Goal: Task Accomplishment & Management: Manage account settings

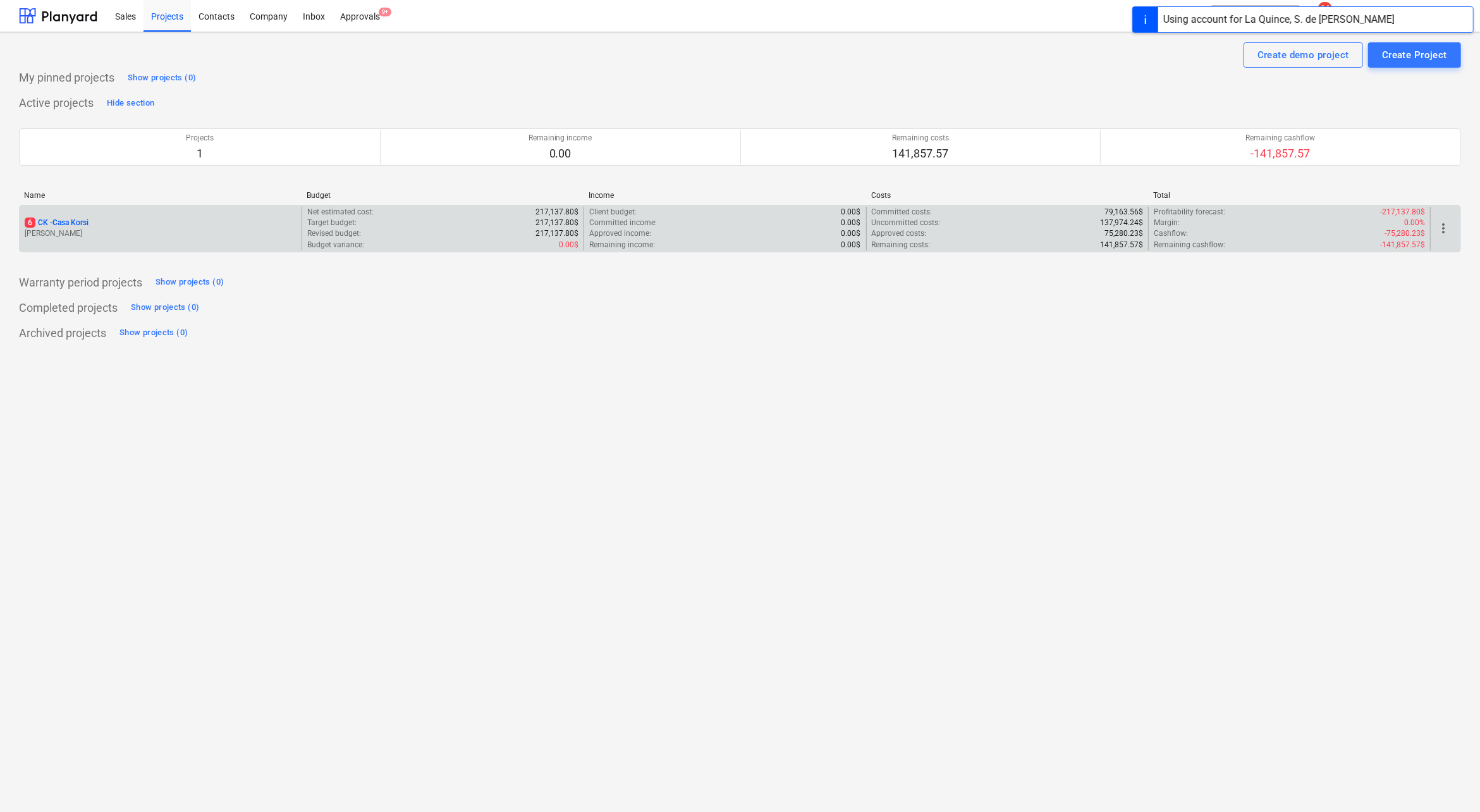
click at [51, 240] on div "6 CK - Casa Korsi [PERSON_NAME]" at bounding box center [161, 228] width 282 height 44
click at [70, 239] on div "6 CK - Casa Korsi [PERSON_NAME]" at bounding box center [161, 228] width 282 height 44
click at [73, 218] on p "6 CK - Casa Korsi" at bounding box center [56, 223] width 64 height 11
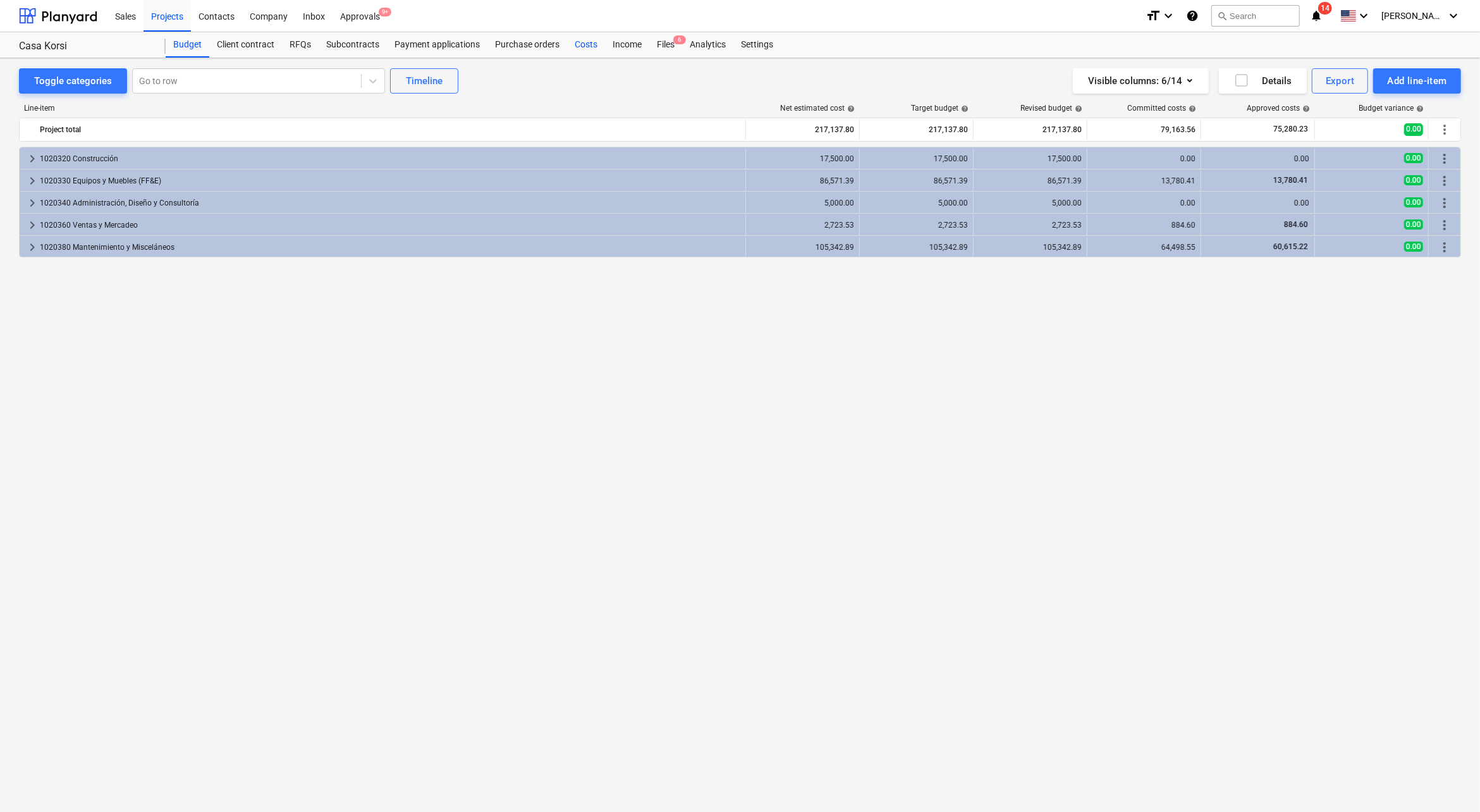
click at [587, 40] on div "Costs" at bounding box center [586, 44] width 38 height 25
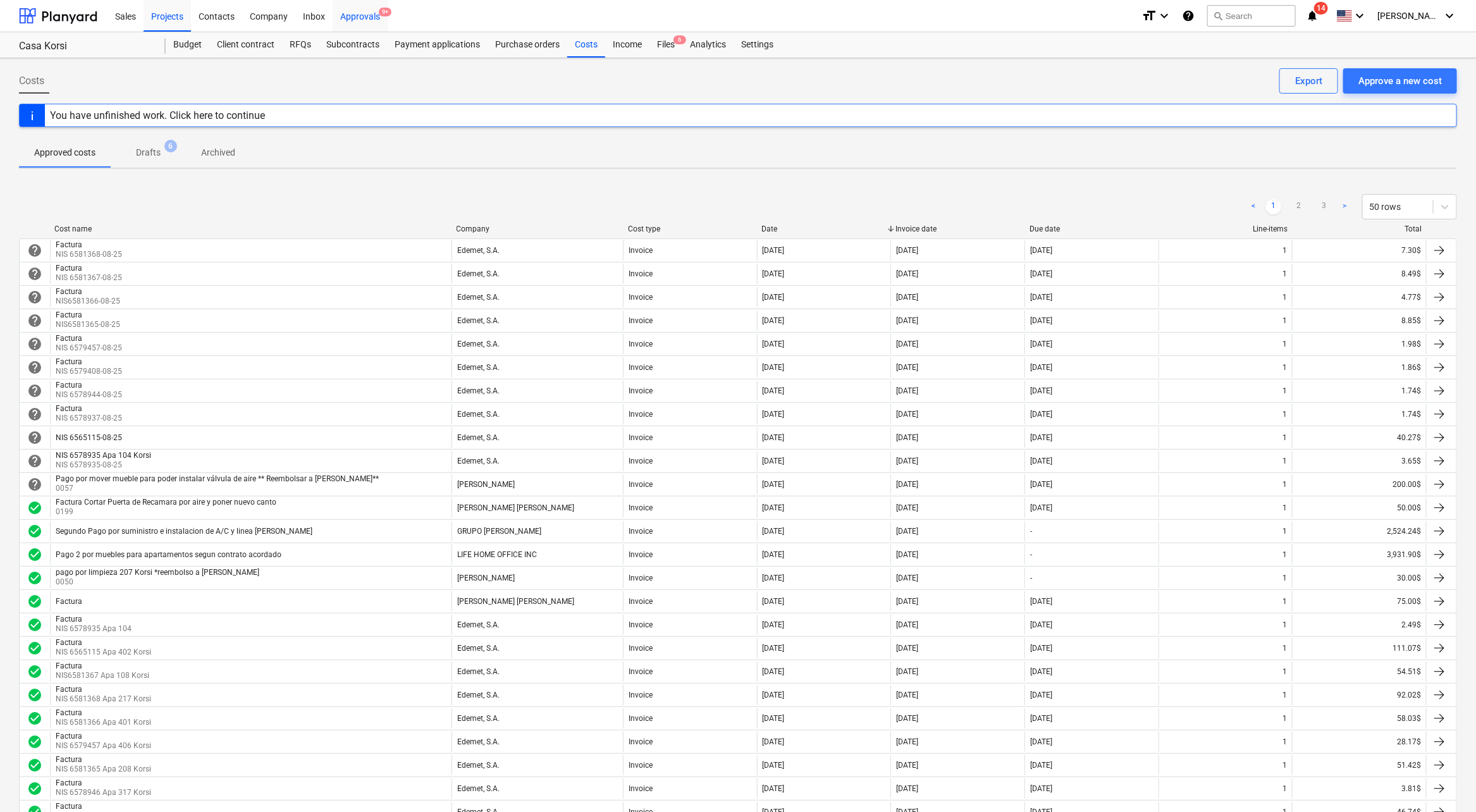
click at [371, 13] on div "Approvals 9+" at bounding box center [360, 15] width 55 height 32
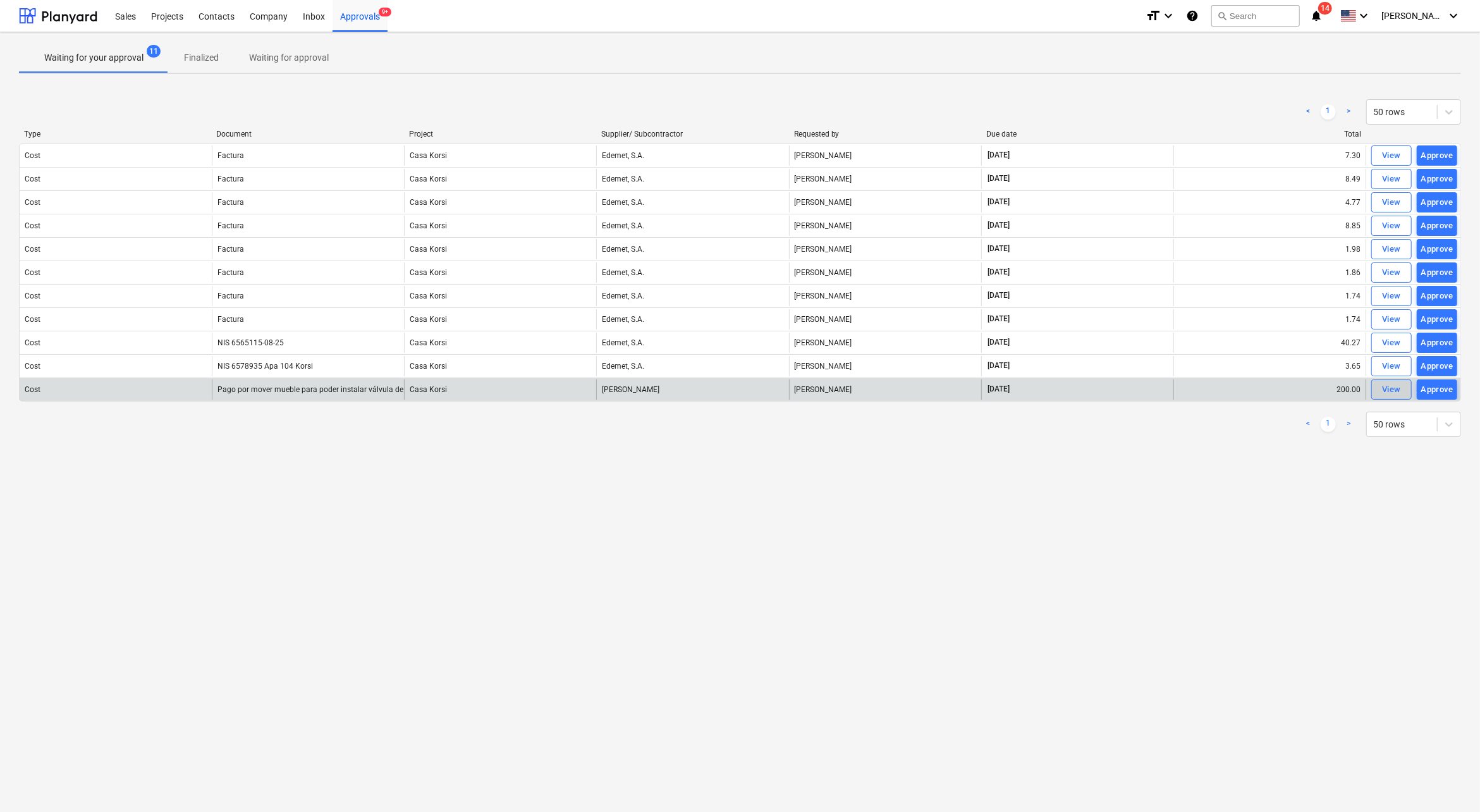
click at [1383, 386] on div "View" at bounding box center [1391, 389] width 19 height 15
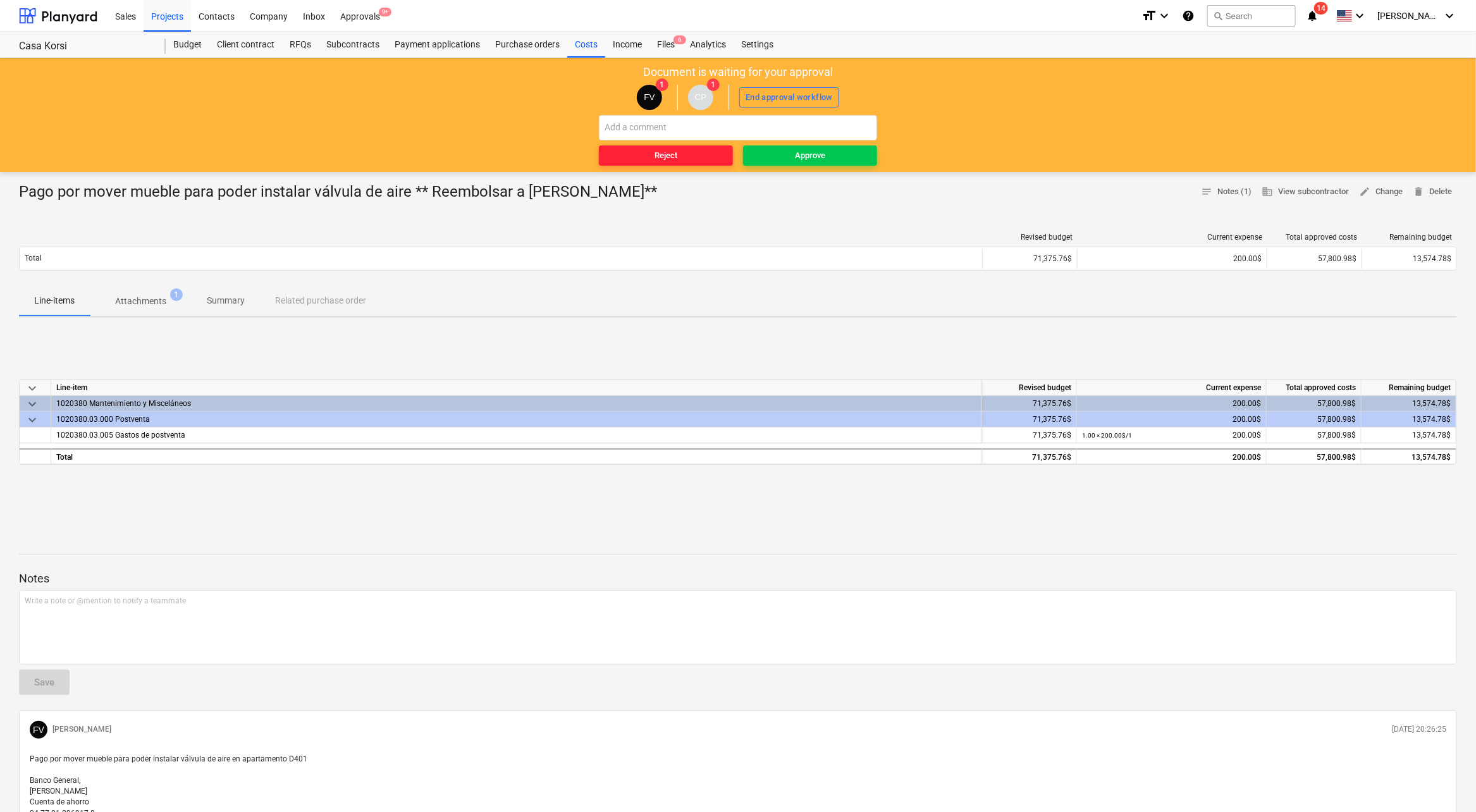
click at [674, 156] on div "Reject" at bounding box center [666, 156] width 23 height 15
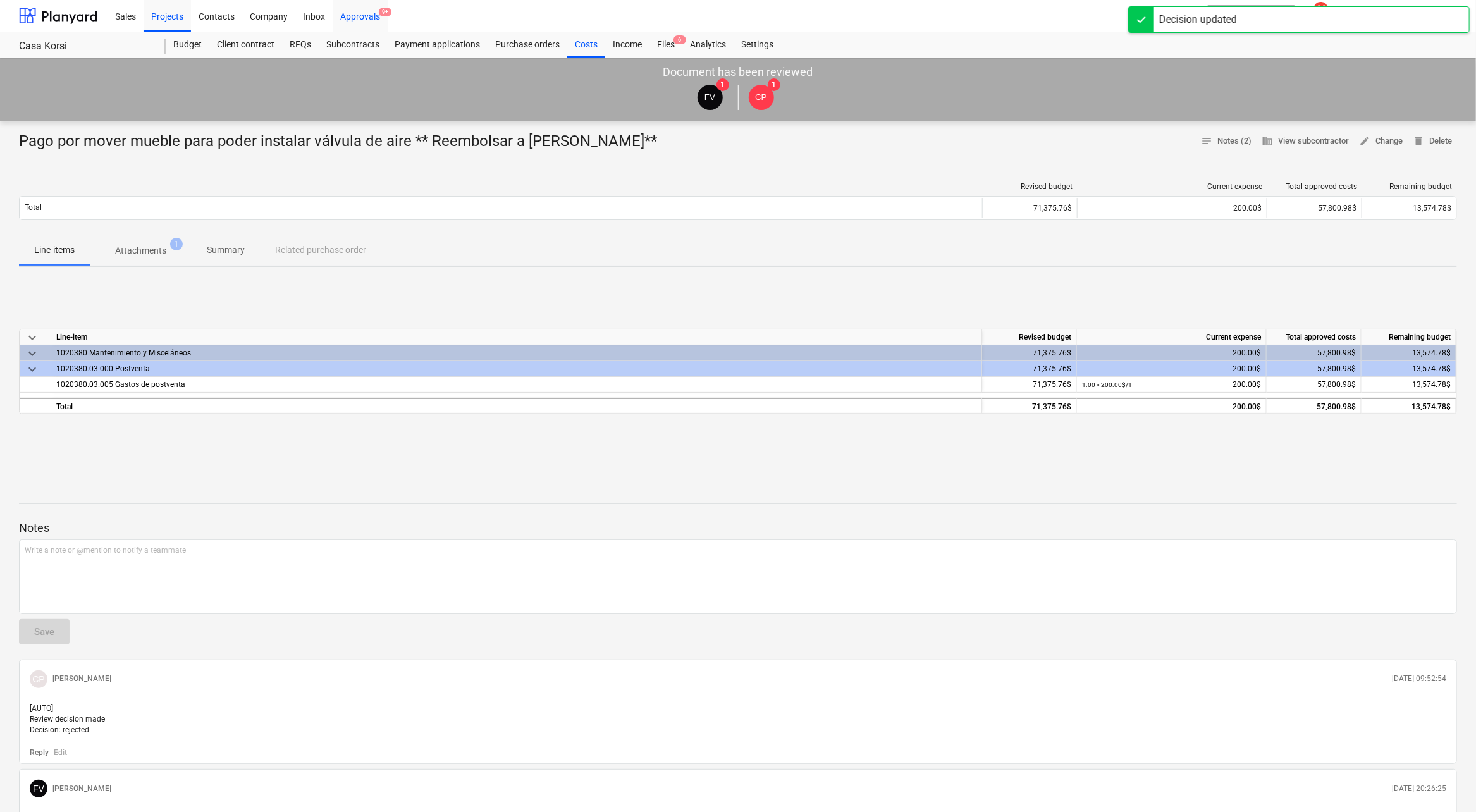
click at [366, 5] on div "Approvals 9+" at bounding box center [360, 15] width 55 height 32
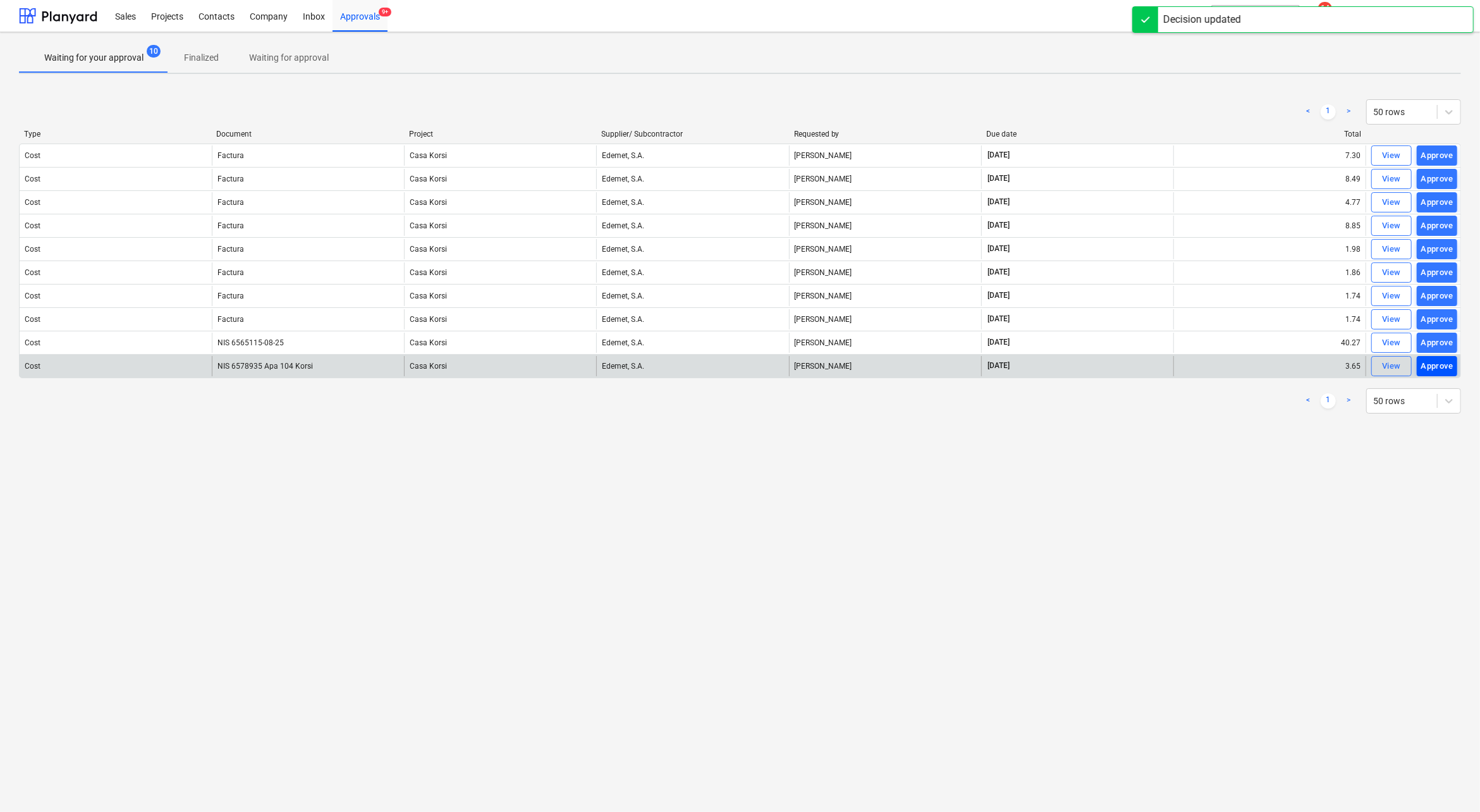
click at [1443, 362] on div "Approve" at bounding box center [1437, 366] width 32 height 15
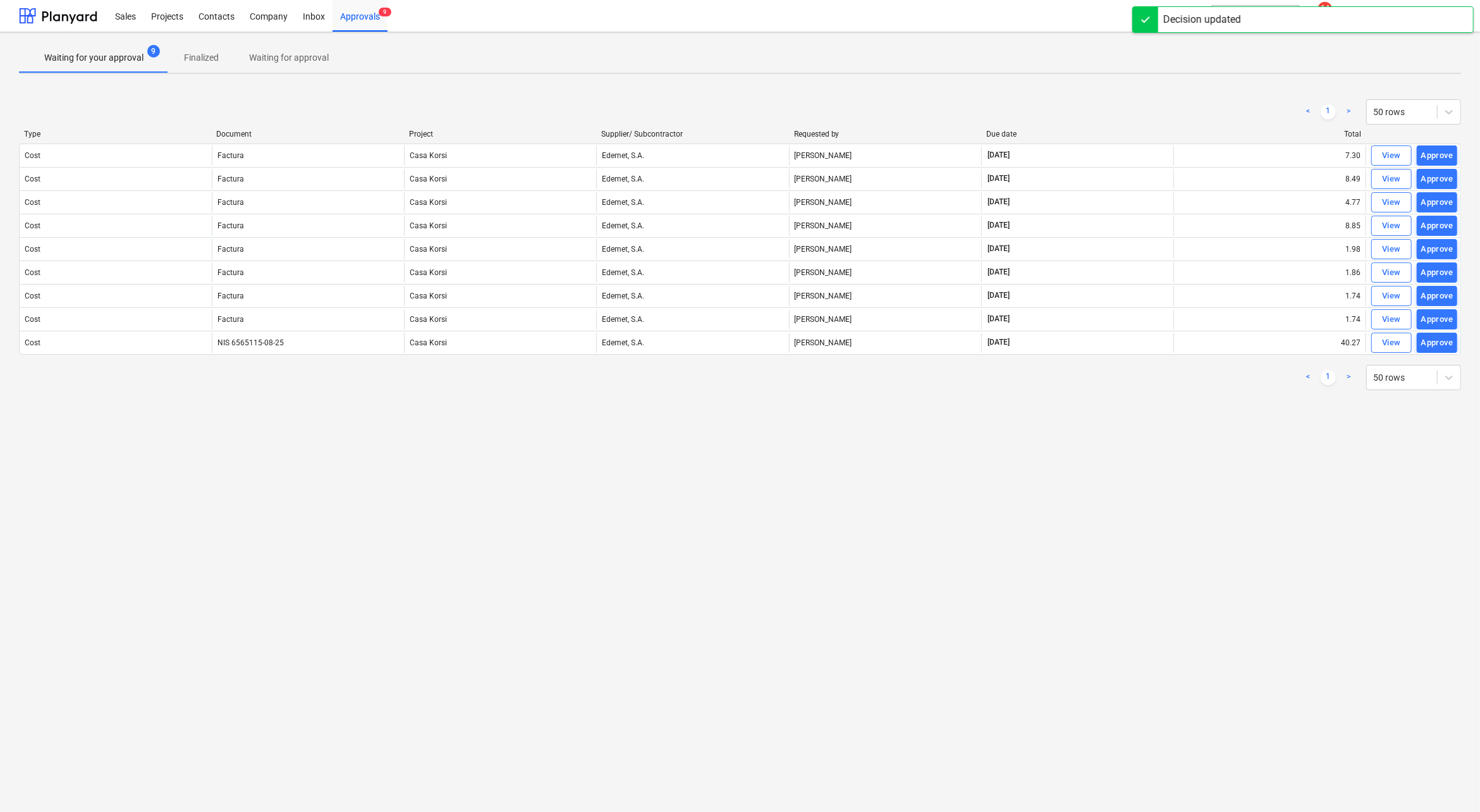
click at [1441, 338] on div "Approve" at bounding box center [1437, 342] width 32 height 15
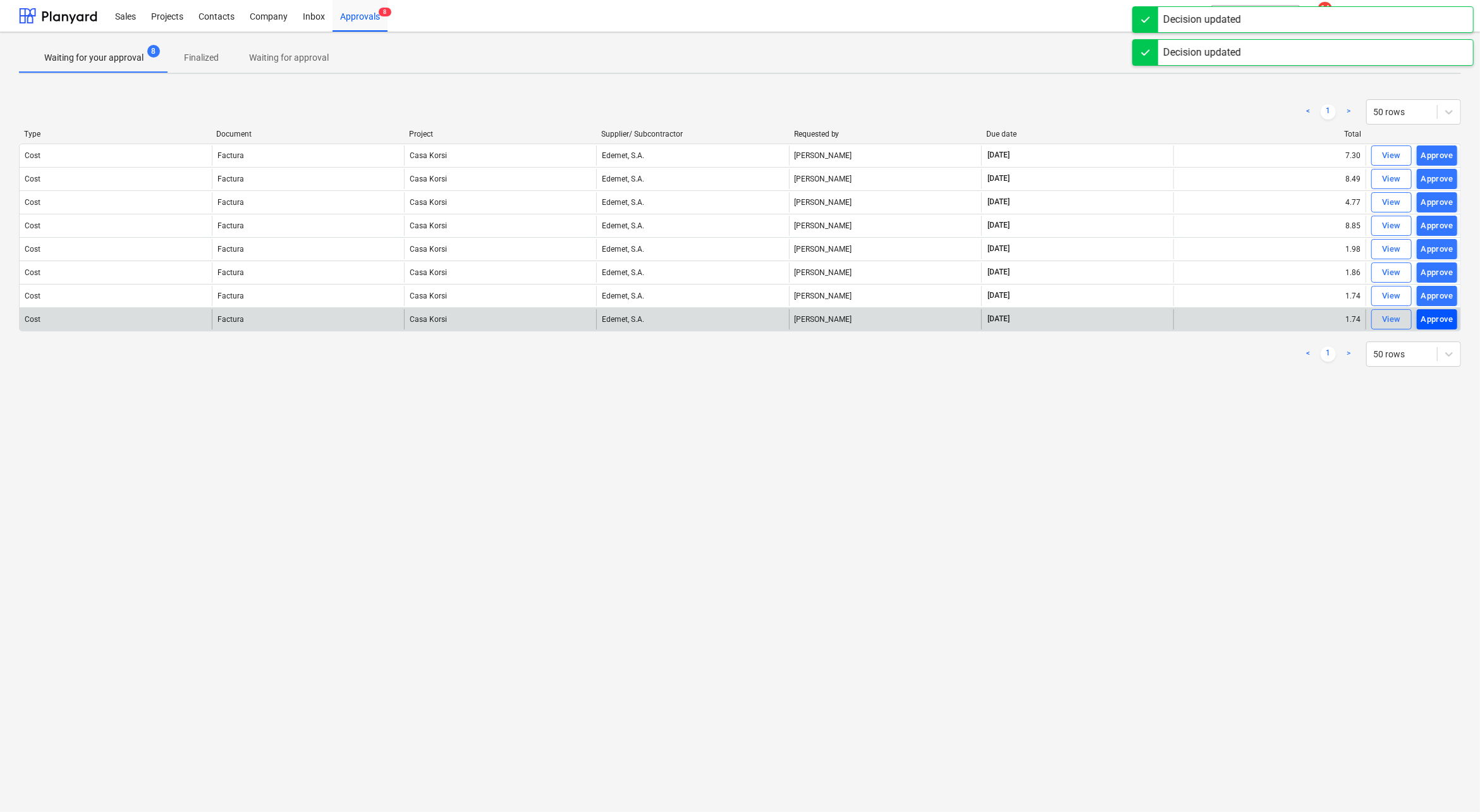
click at [1443, 313] on div "Approve" at bounding box center [1437, 319] width 32 height 15
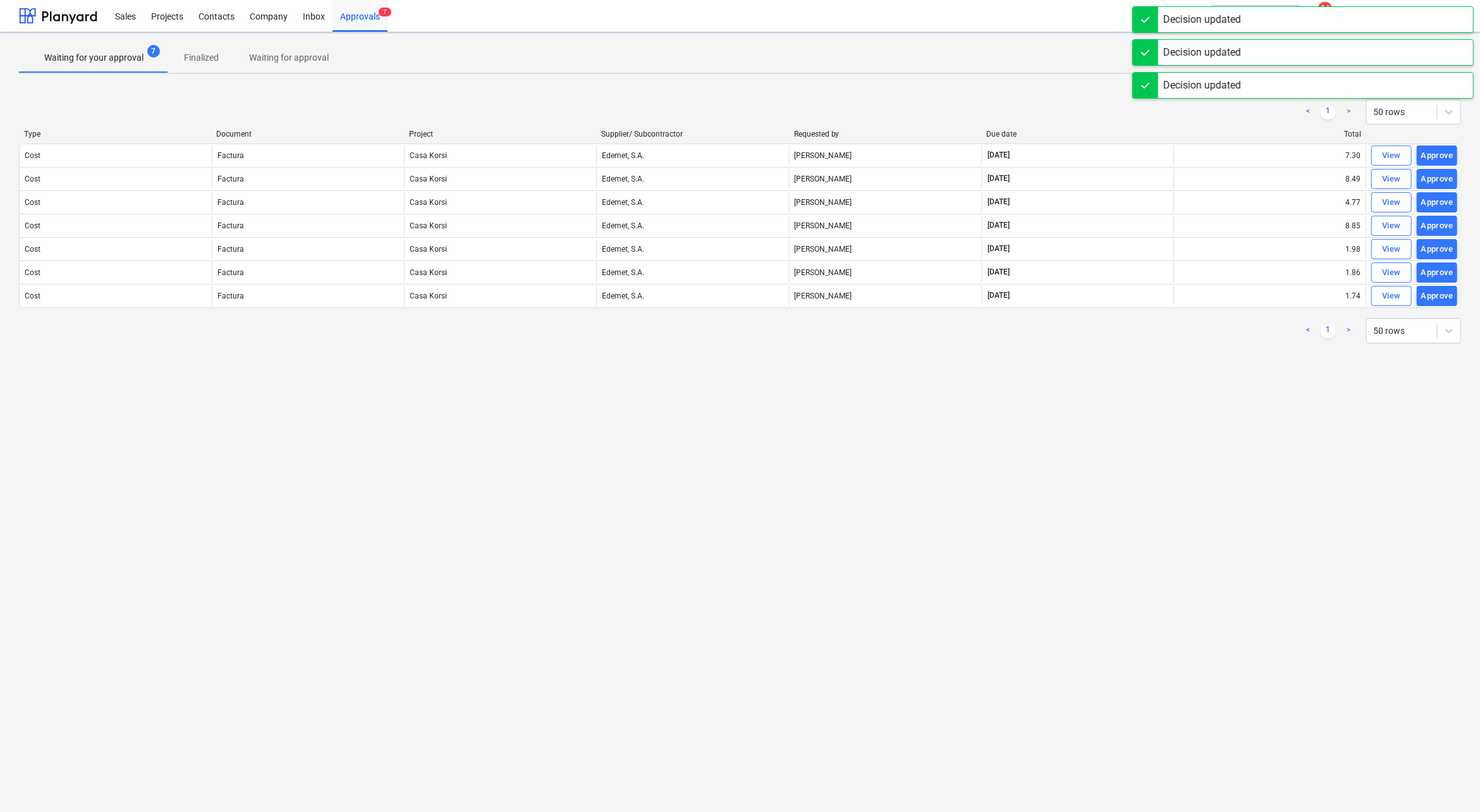
click at [1446, 270] on div "Approve" at bounding box center [1437, 273] width 32 height 15
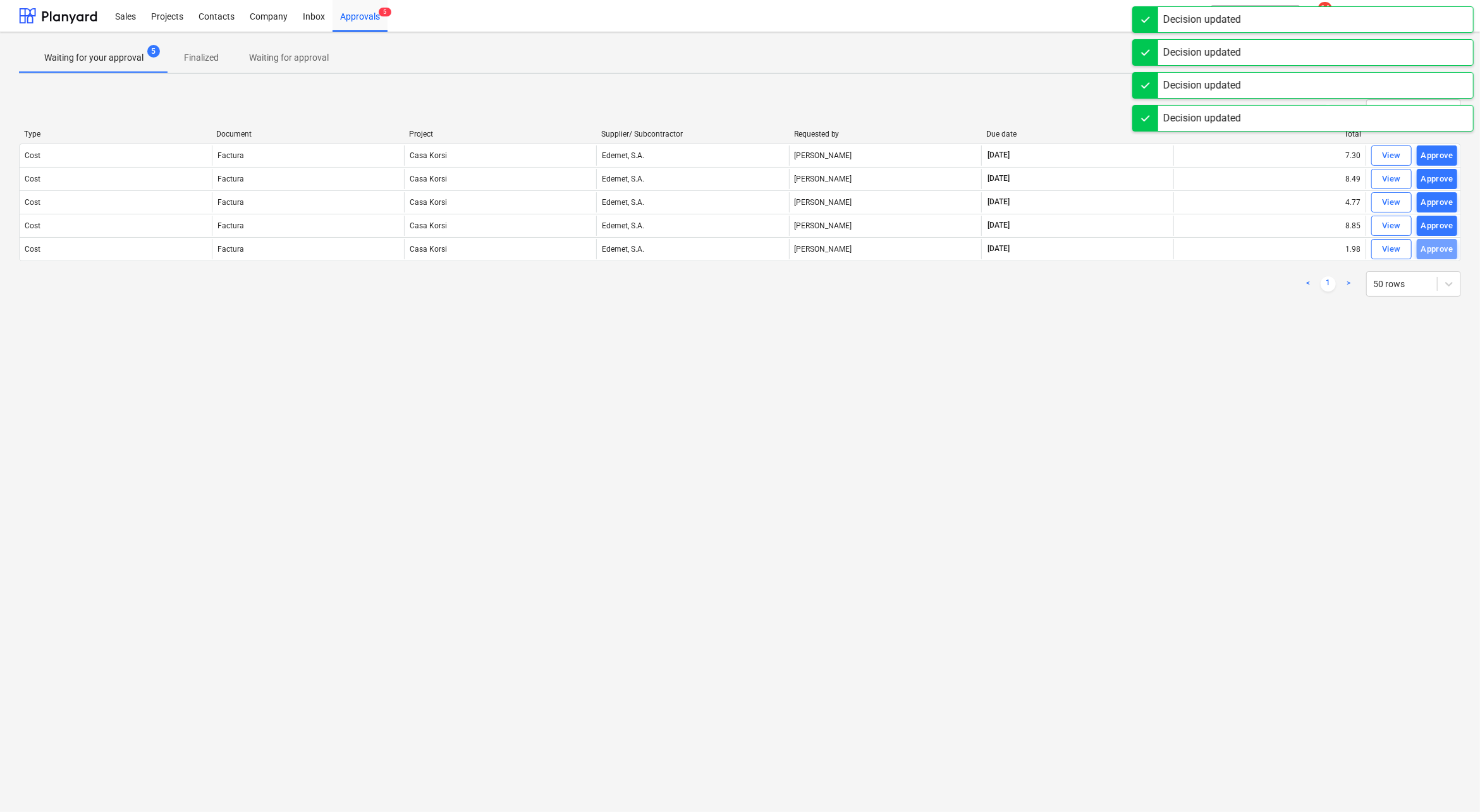
click at [1442, 246] on div "Approve" at bounding box center [1437, 249] width 32 height 15
click at [1444, 223] on div "Approve" at bounding box center [1437, 226] width 32 height 15
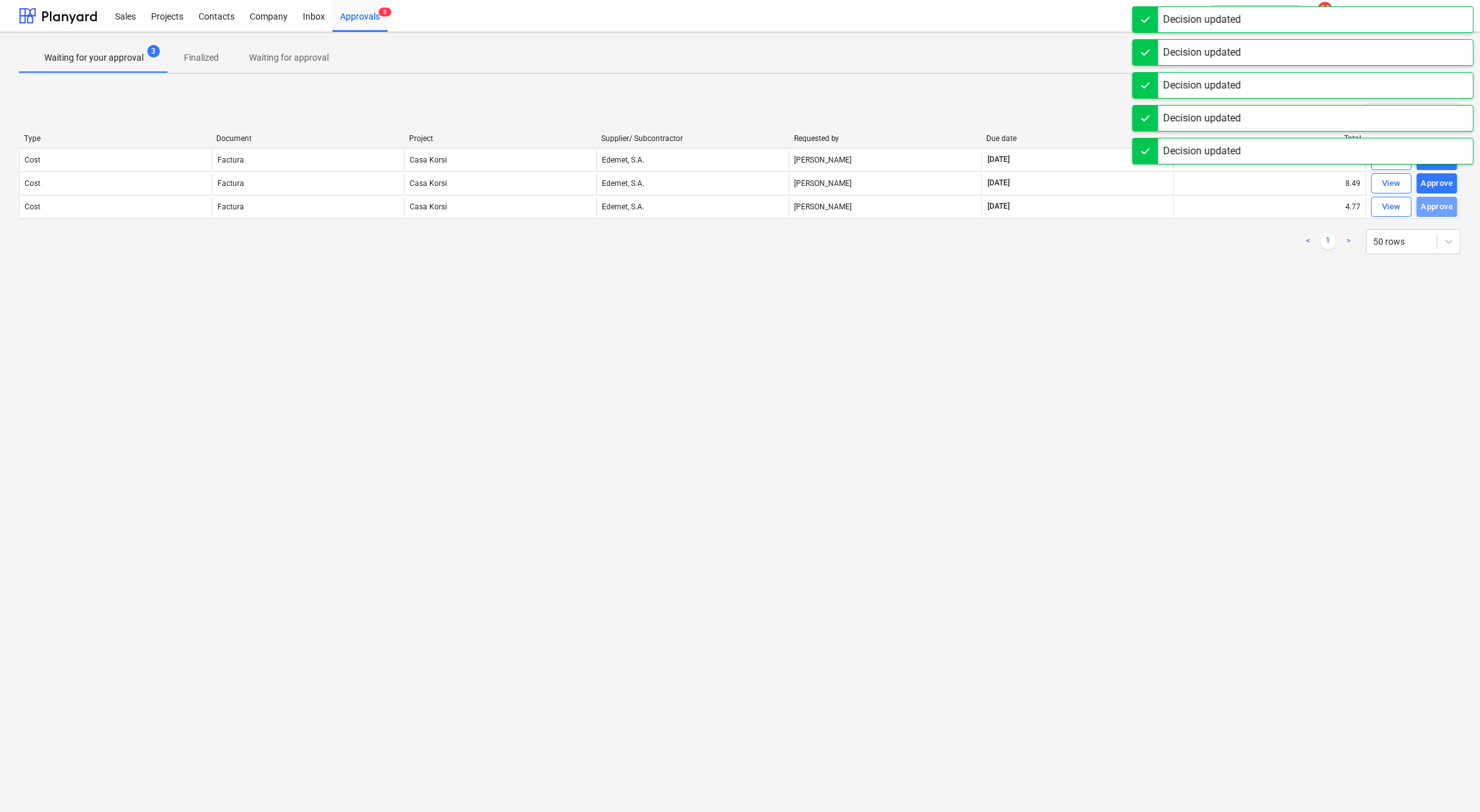
click at [1444, 200] on div "Approve" at bounding box center [1437, 207] width 32 height 15
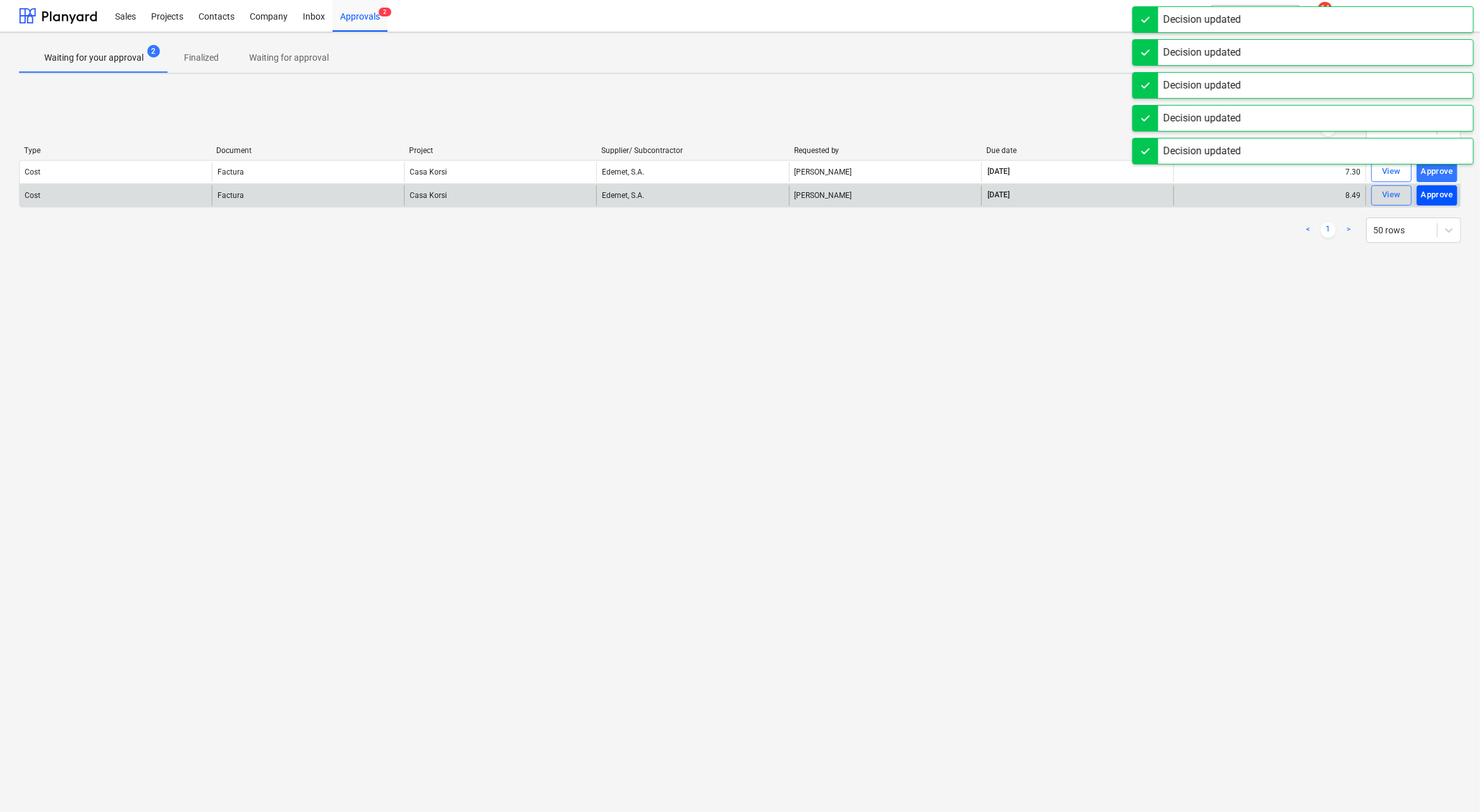
click at [1442, 194] on div "Approve" at bounding box center [1437, 195] width 32 height 15
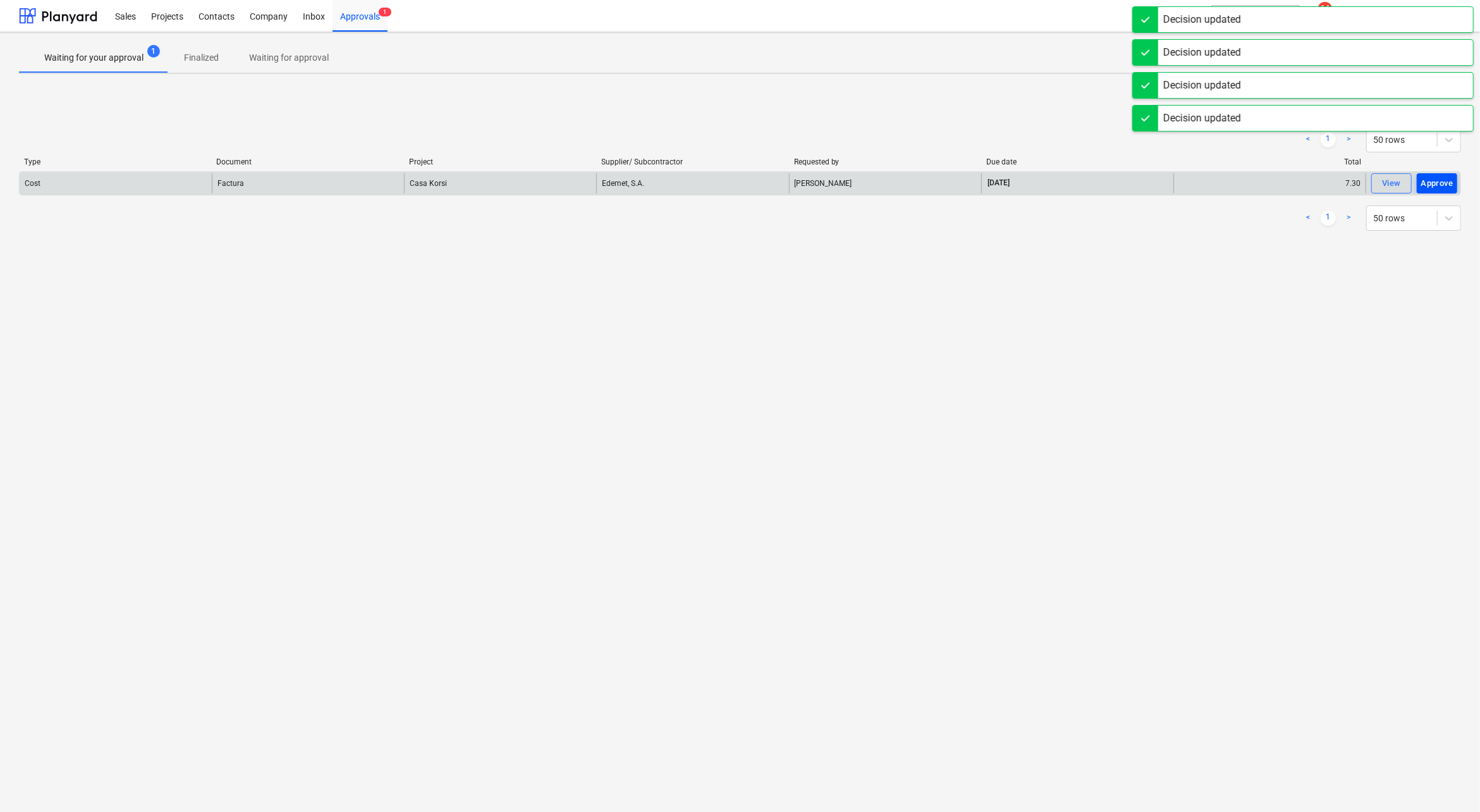
click at [1439, 182] on div "Approve" at bounding box center [1437, 183] width 32 height 15
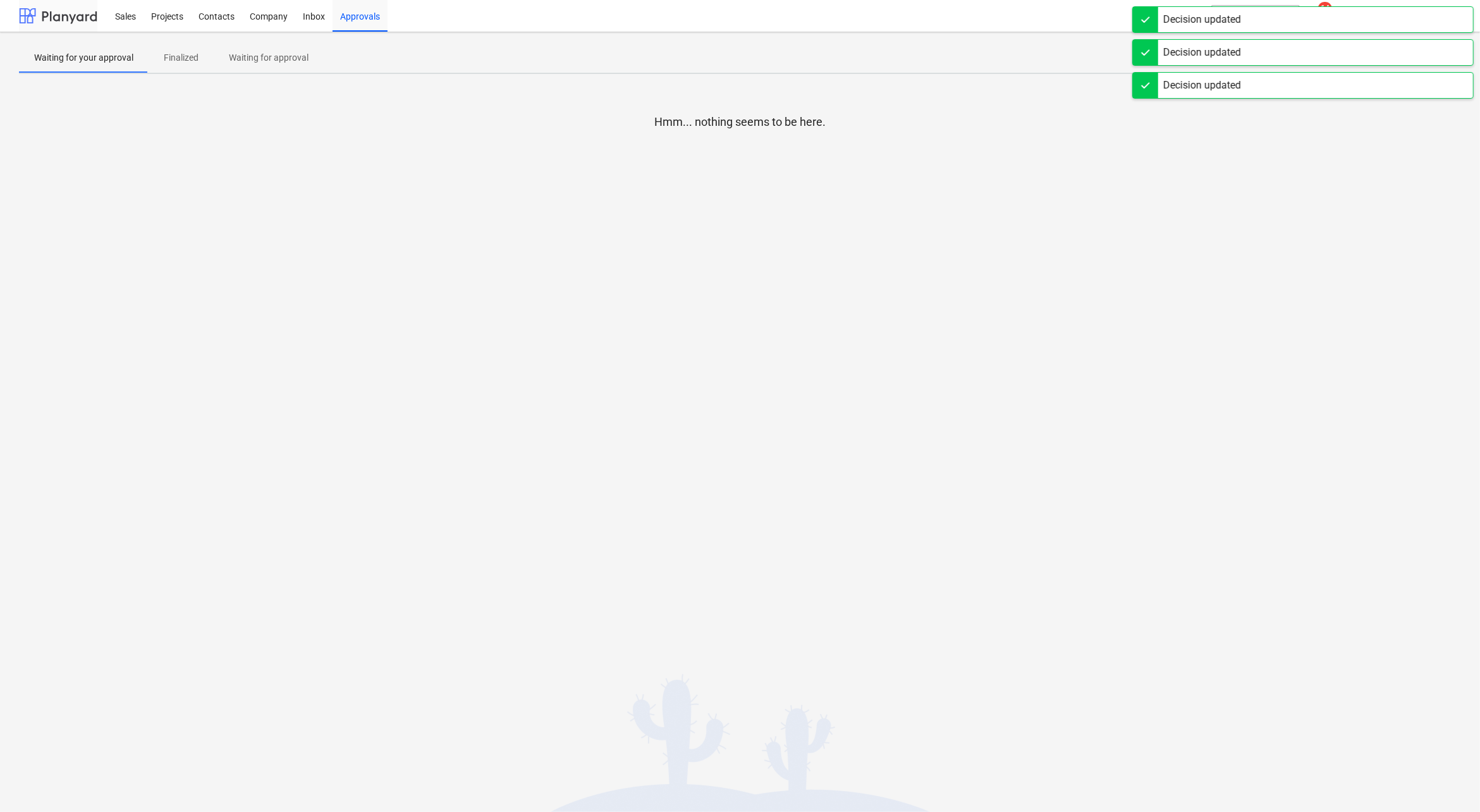
click at [57, 20] on div at bounding box center [58, 15] width 78 height 31
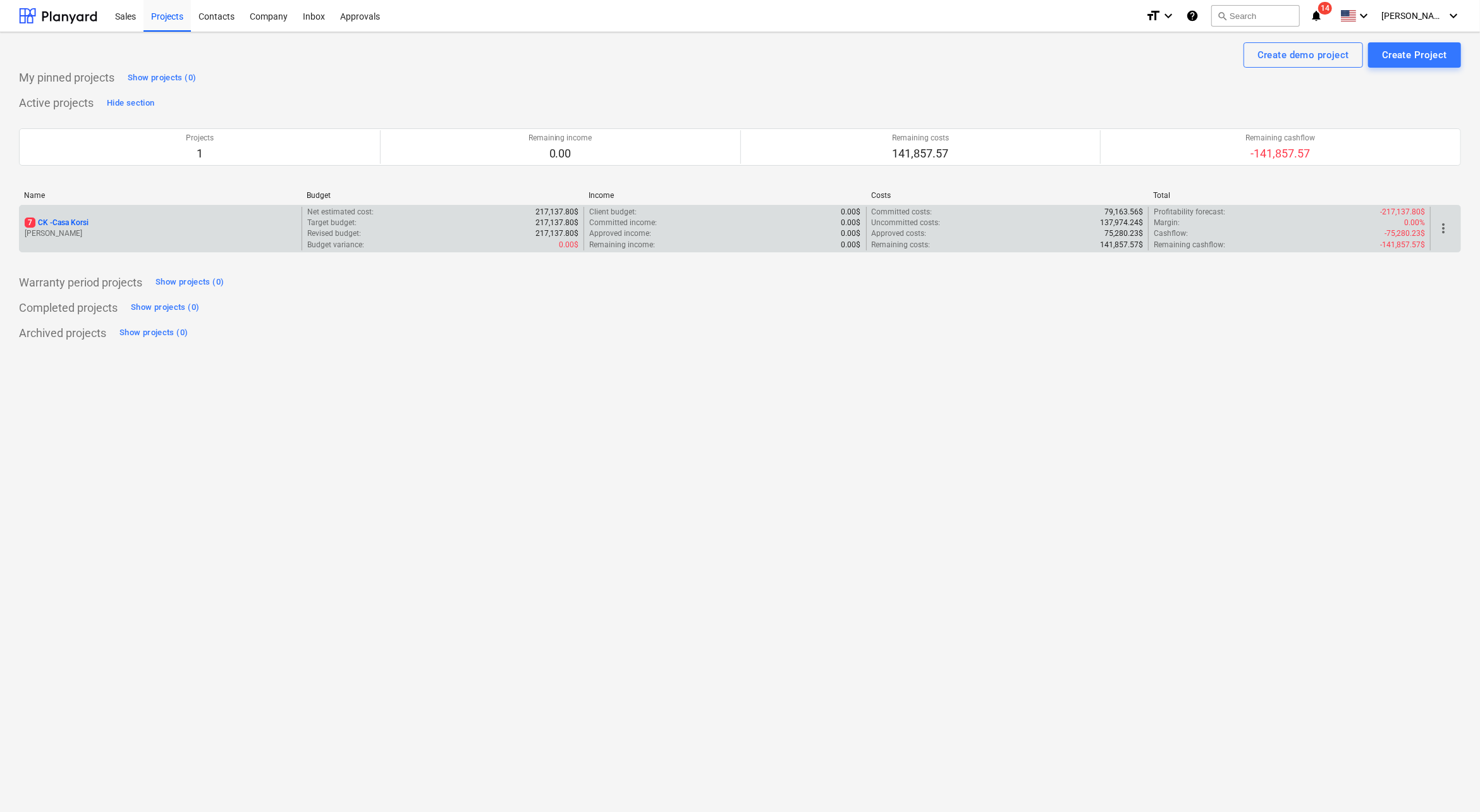
click at [60, 219] on p "7 CK - Casa Korsi" at bounding box center [56, 223] width 64 height 11
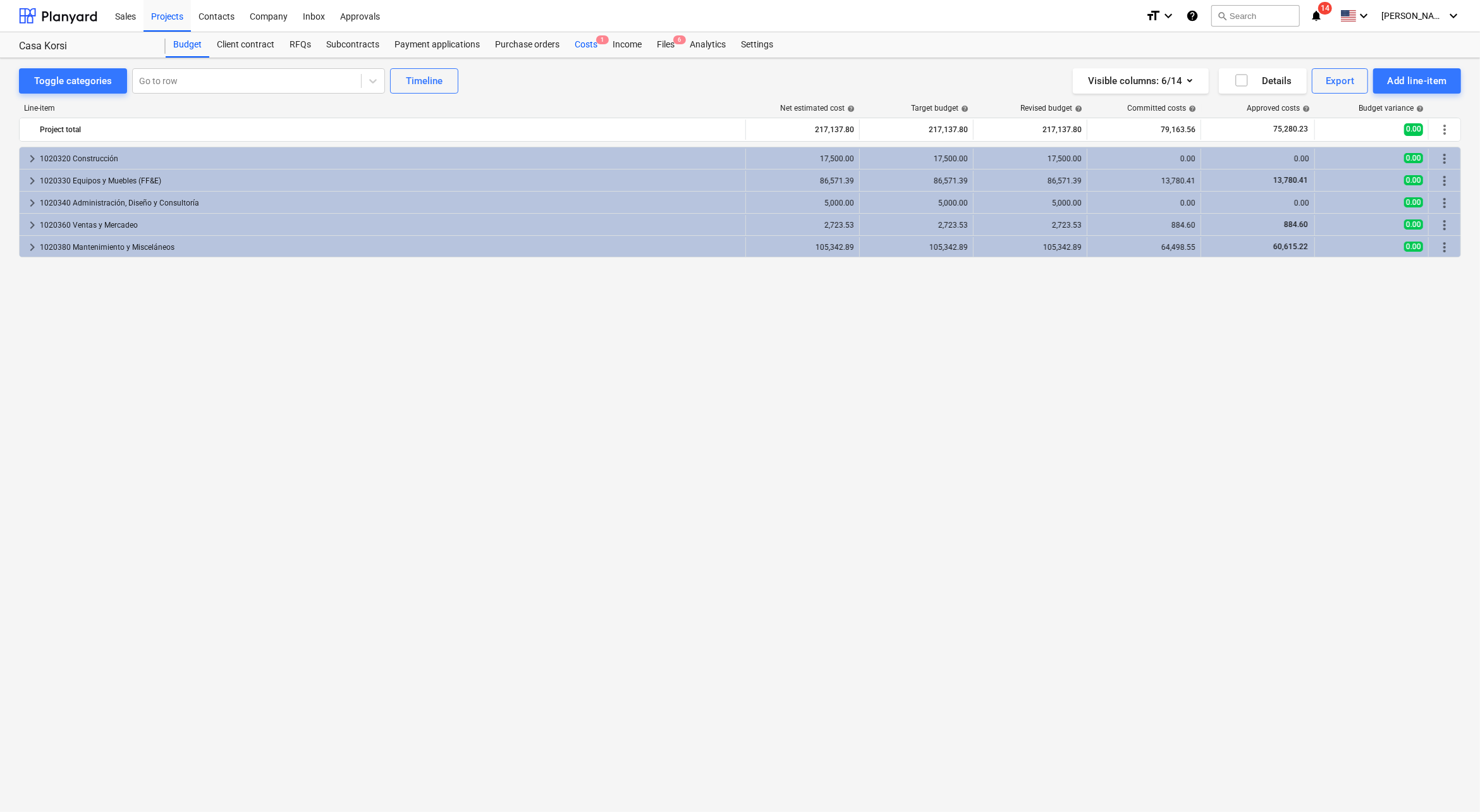
click at [582, 45] on div "Costs 1" at bounding box center [586, 44] width 38 height 25
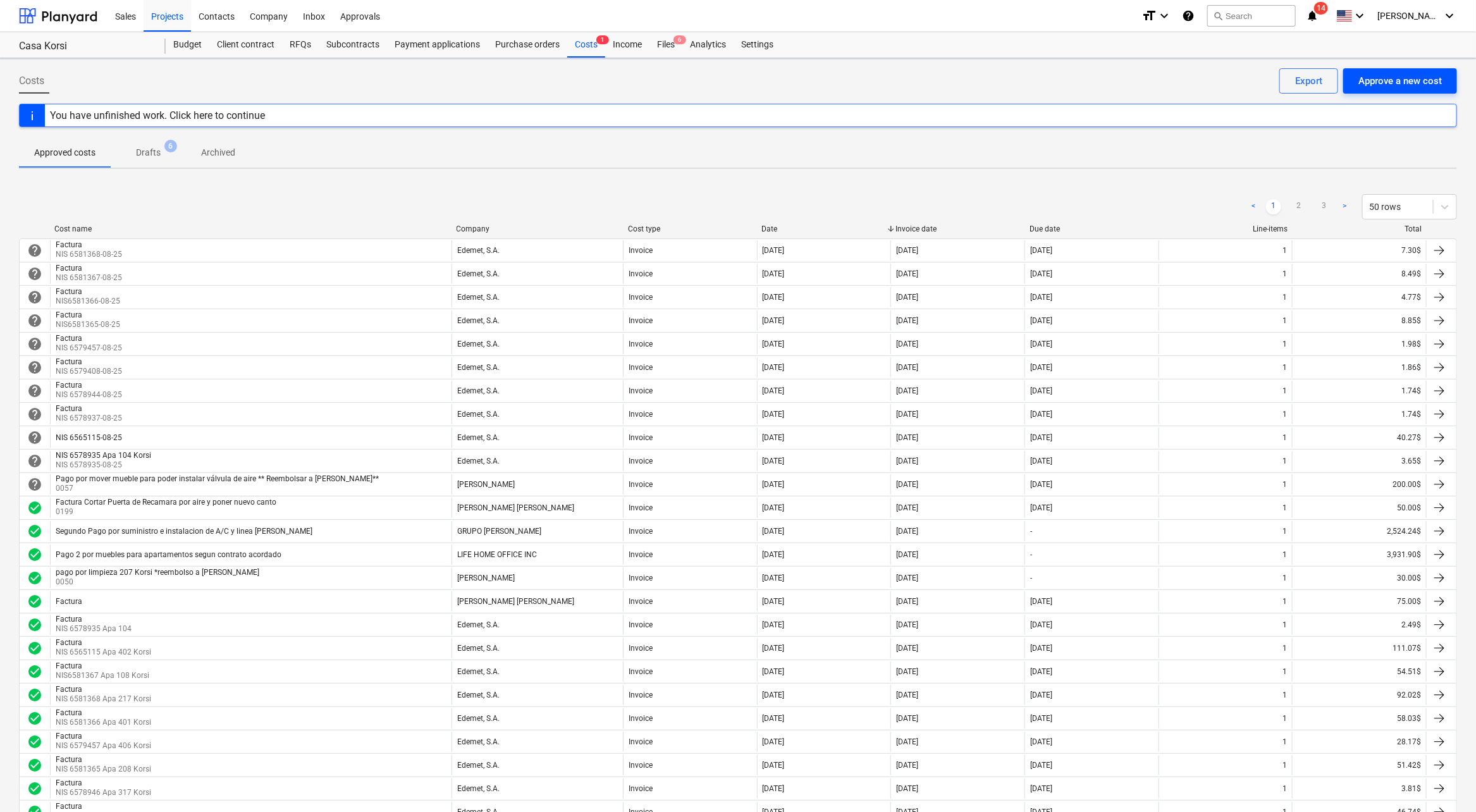
click at [1385, 80] on div "Approve a new cost" at bounding box center [1400, 80] width 84 height 16
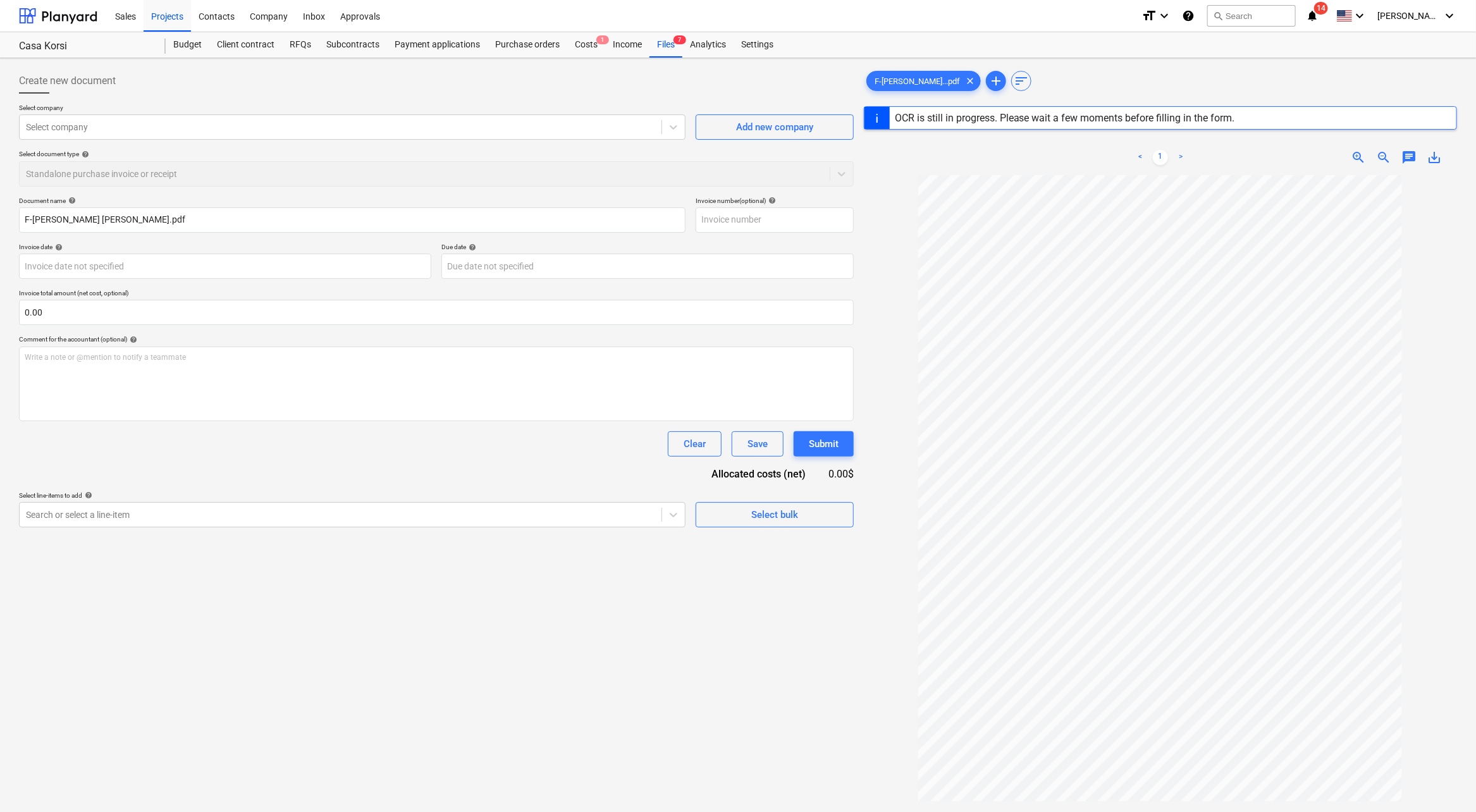
type input "0000000167"
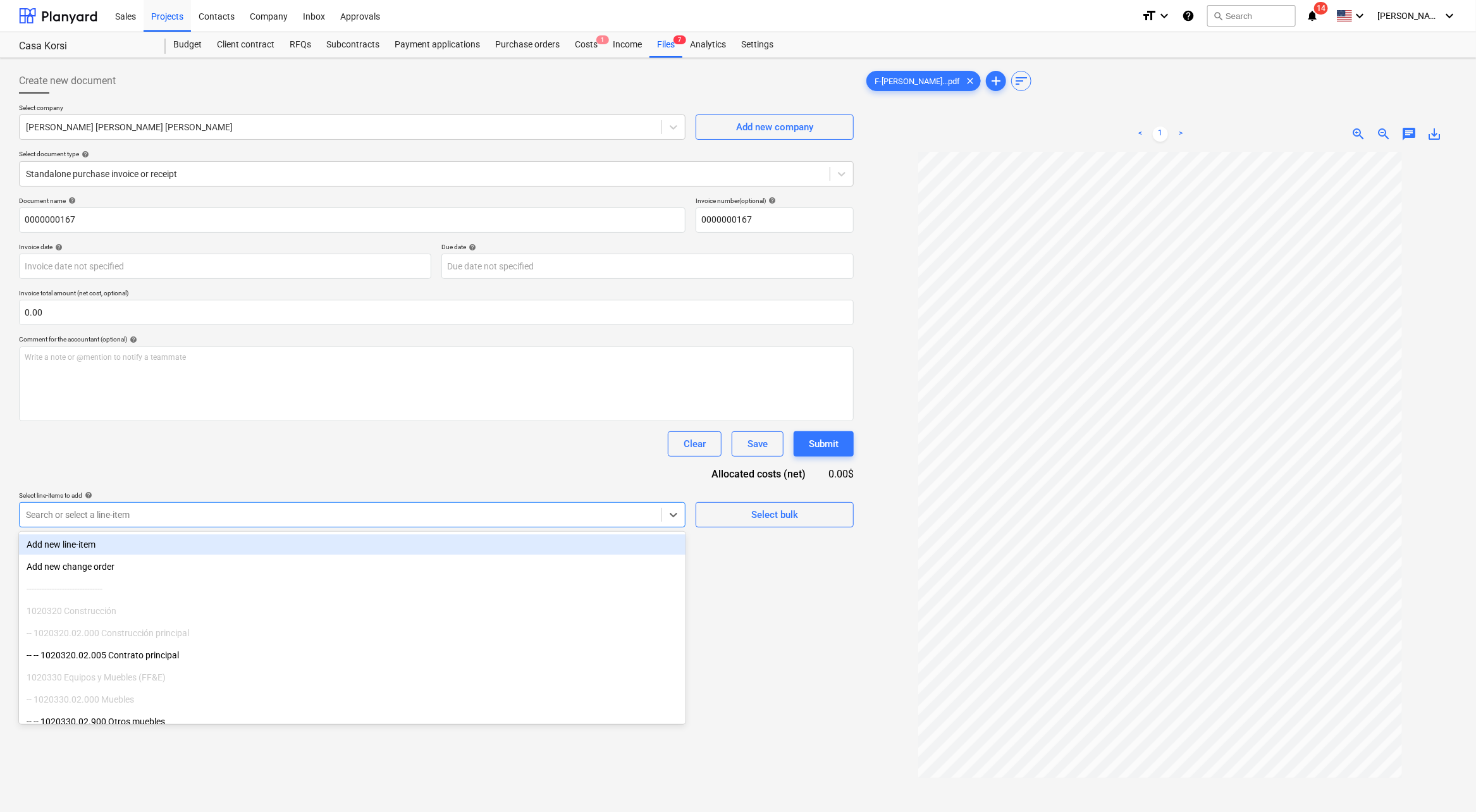
click at [169, 516] on div at bounding box center [340, 515] width 629 height 13
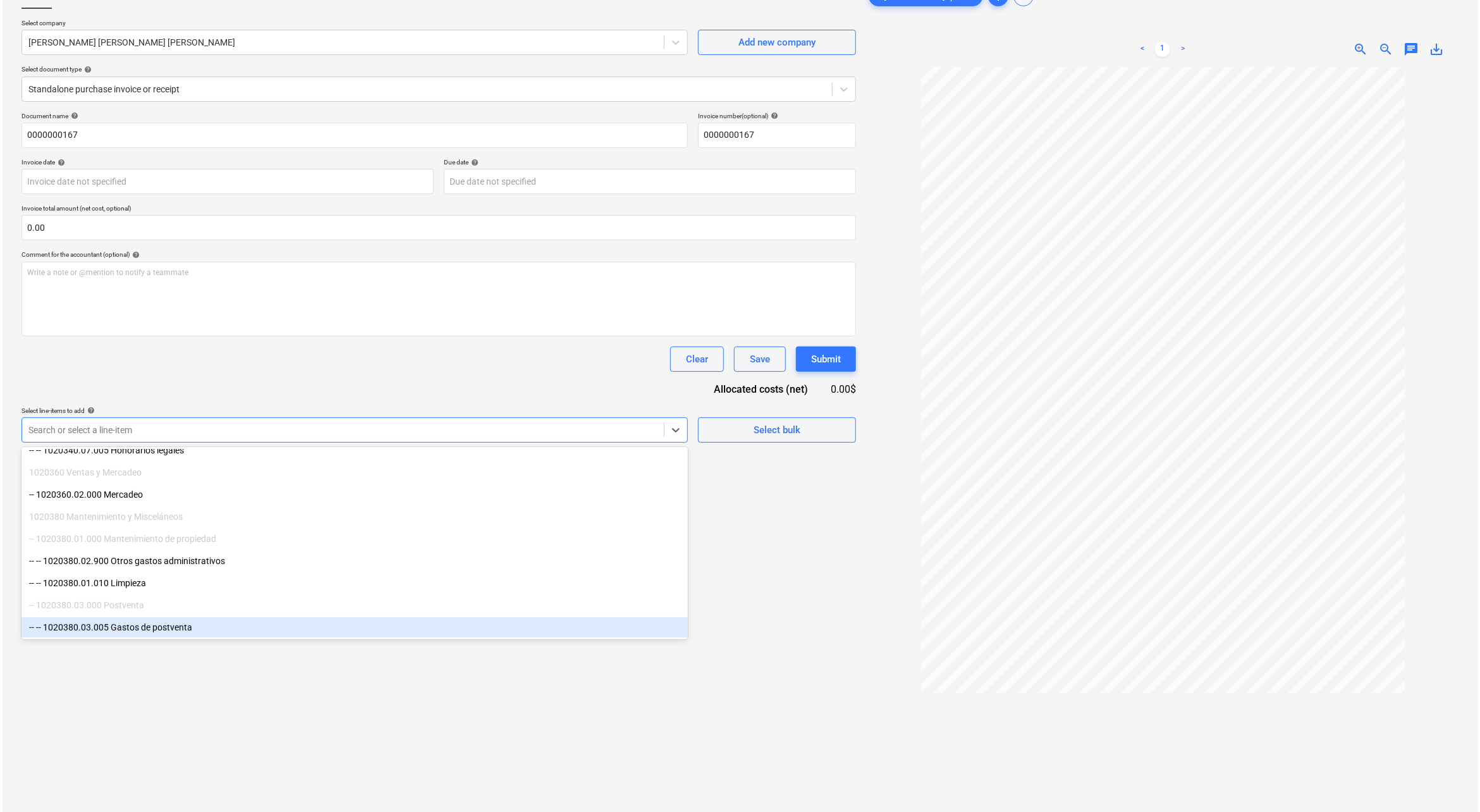
scroll to position [126, 0]
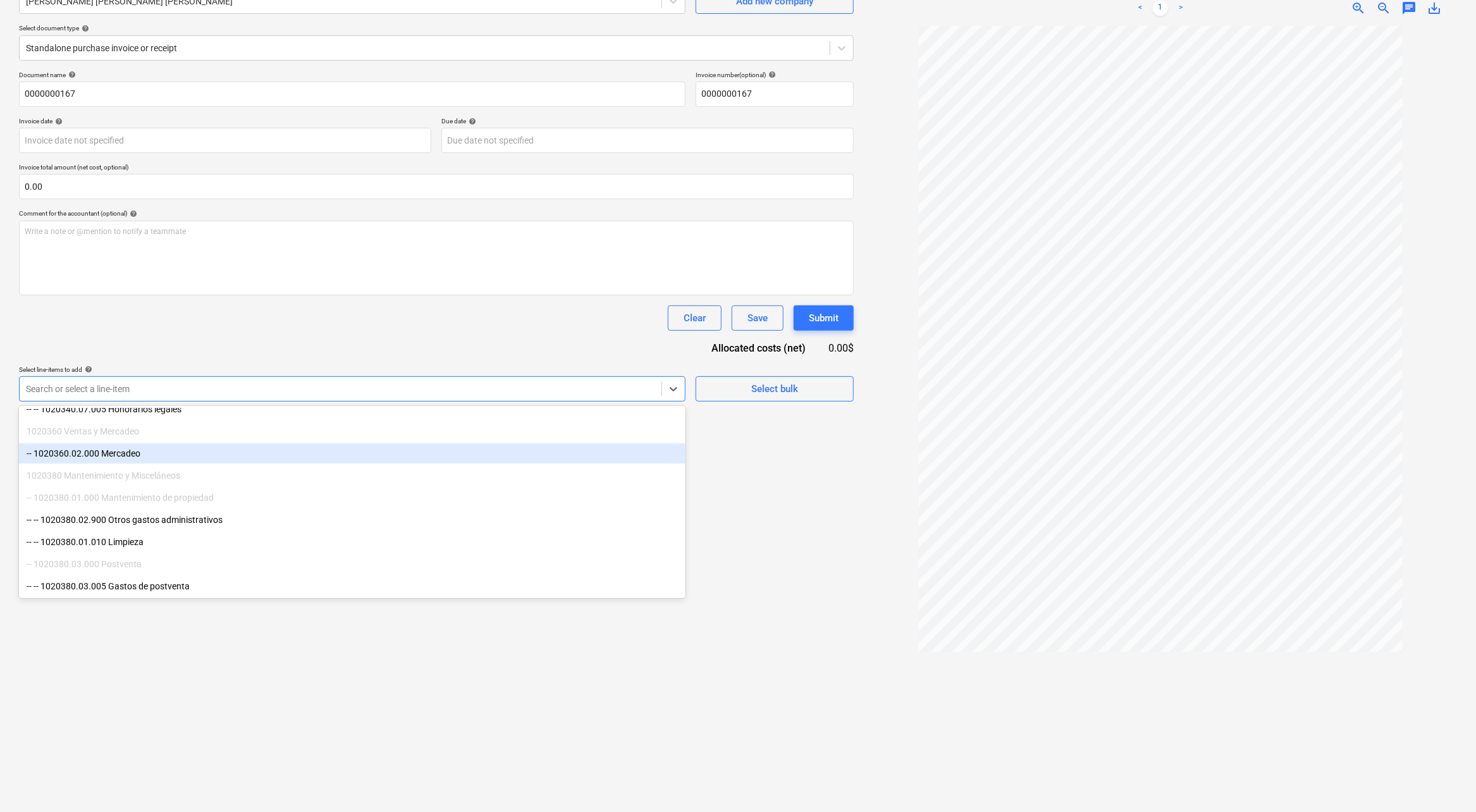
click at [222, 450] on div "-- 1020360.02.000 Mercadeo" at bounding box center [353, 453] width 667 height 20
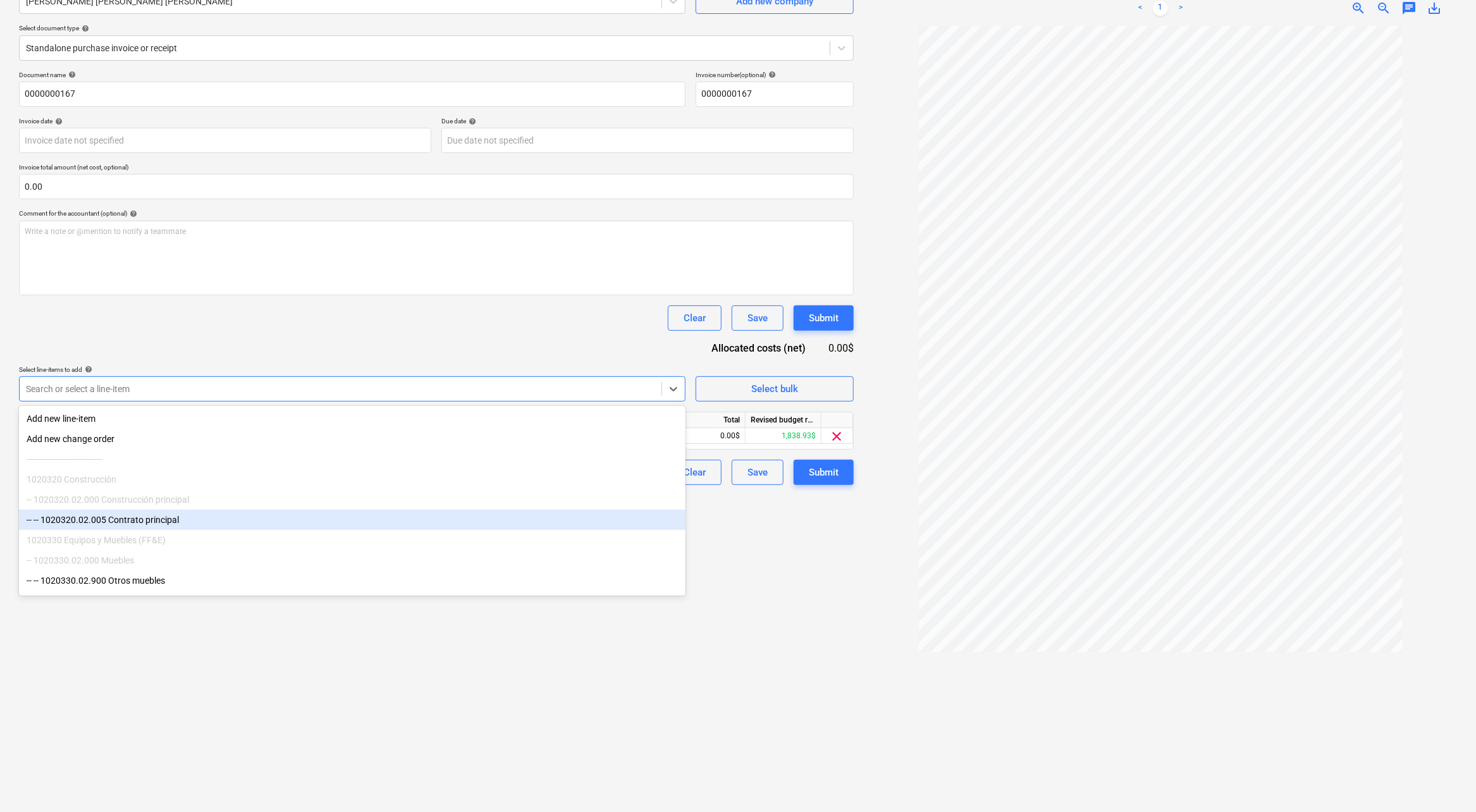
click at [798, 542] on div "Create new document Select company [PERSON_NAME] [PERSON_NAME] [PERSON_NAME] Ad…" at bounding box center [436, 372] width 845 height 871
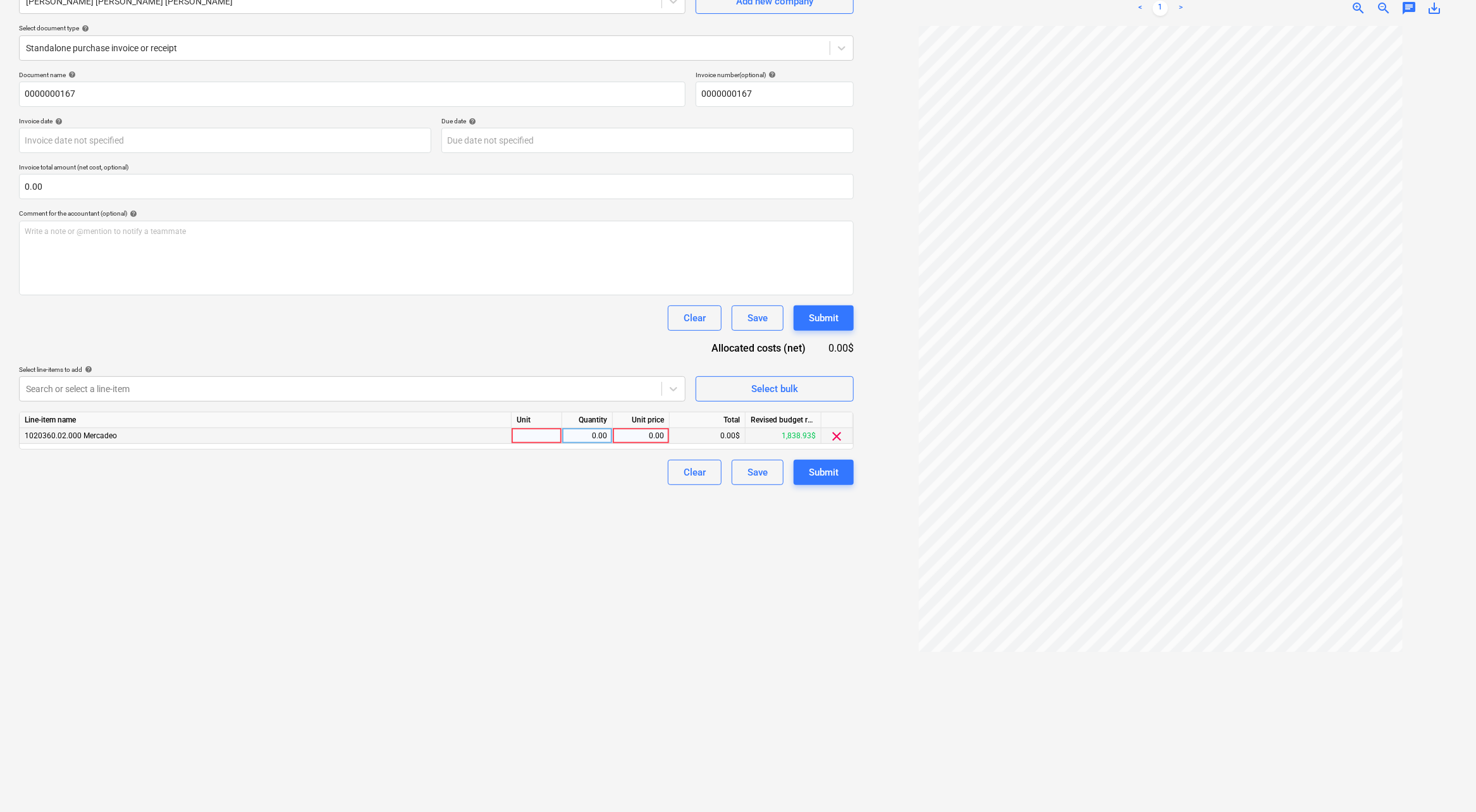
click at [650, 440] on div "0.00" at bounding box center [641, 436] width 46 height 16
type input "356.66"
click at [591, 658] on div "Create new document Select company [PERSON_NAME] [PERSON_NAME] [PERSON_NAME] Ad…" at bounding box center [436, 372] width 845 height 871
click at [810, 473] on div "Submit" at bounding box center [824, 472] width 30 height 16
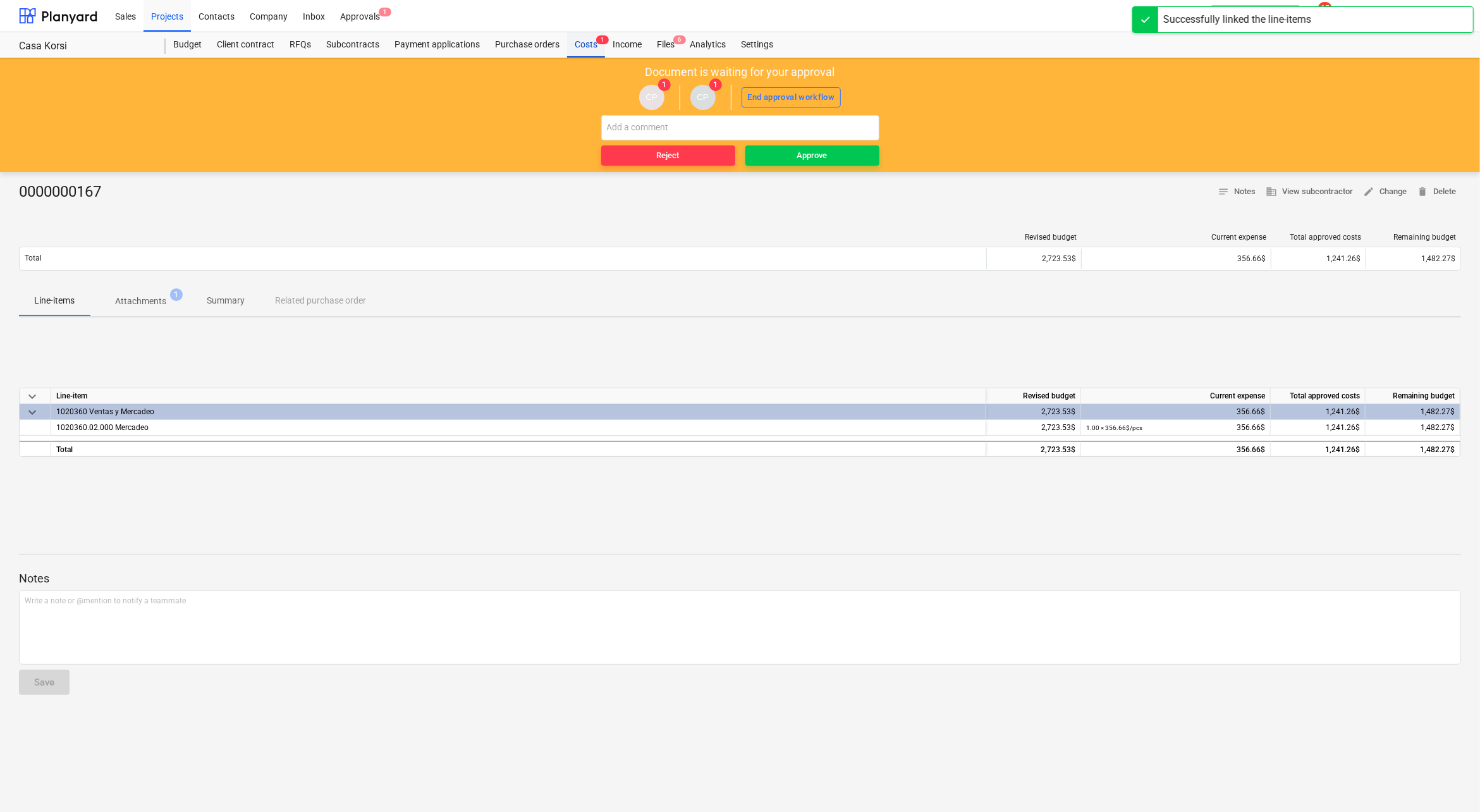
drag, startPoint x: 591, startPoint y: 48, endPoint x: 584, endPoint y: 35, distance: 14.8
click at [591, 48] on div "Costs 1" at bounding box center [586, 44] width 38 height 25
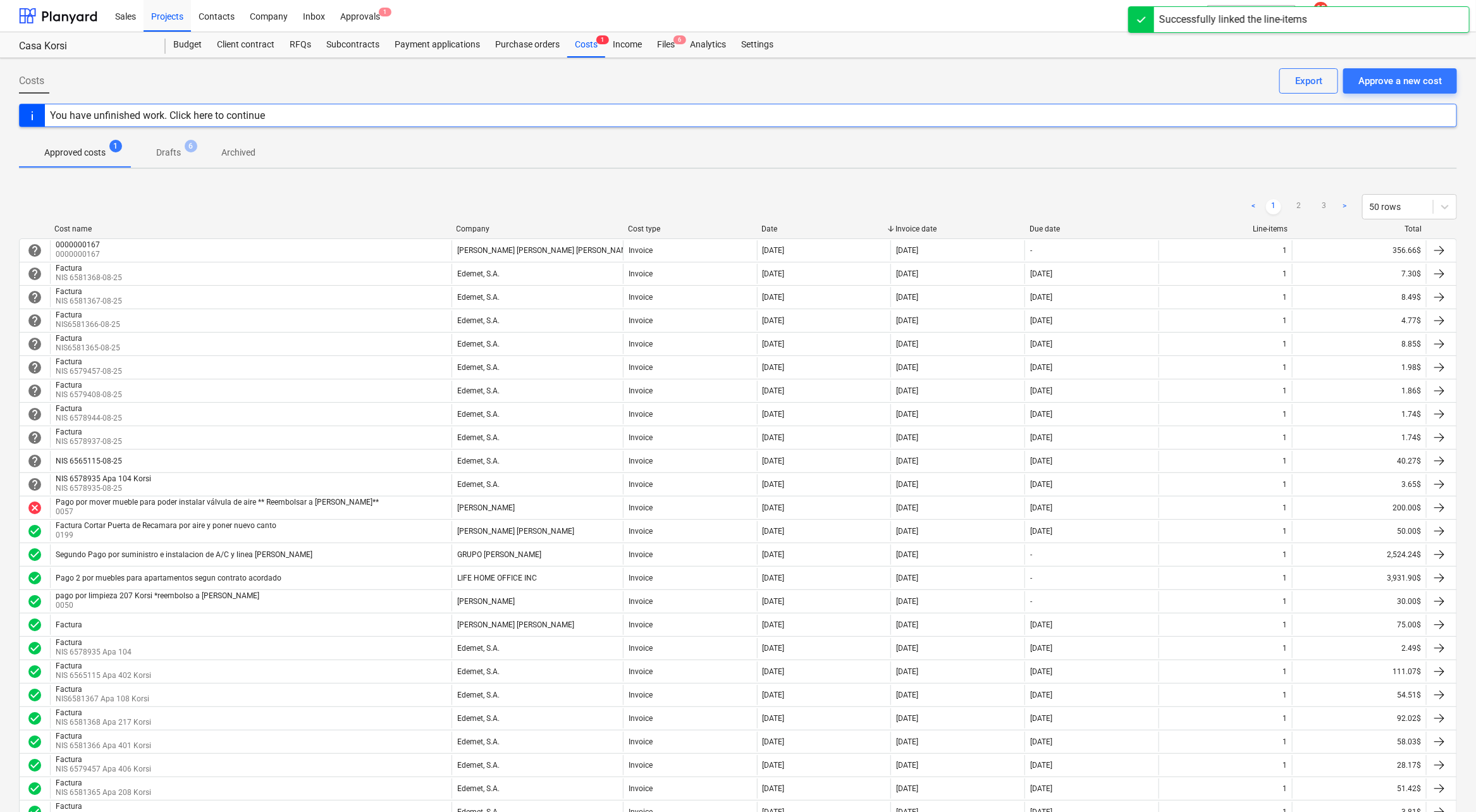
click at [1432, 16] on div "Successfully linked the line-items" at bounding box center [1299, 19] width 342 height 27
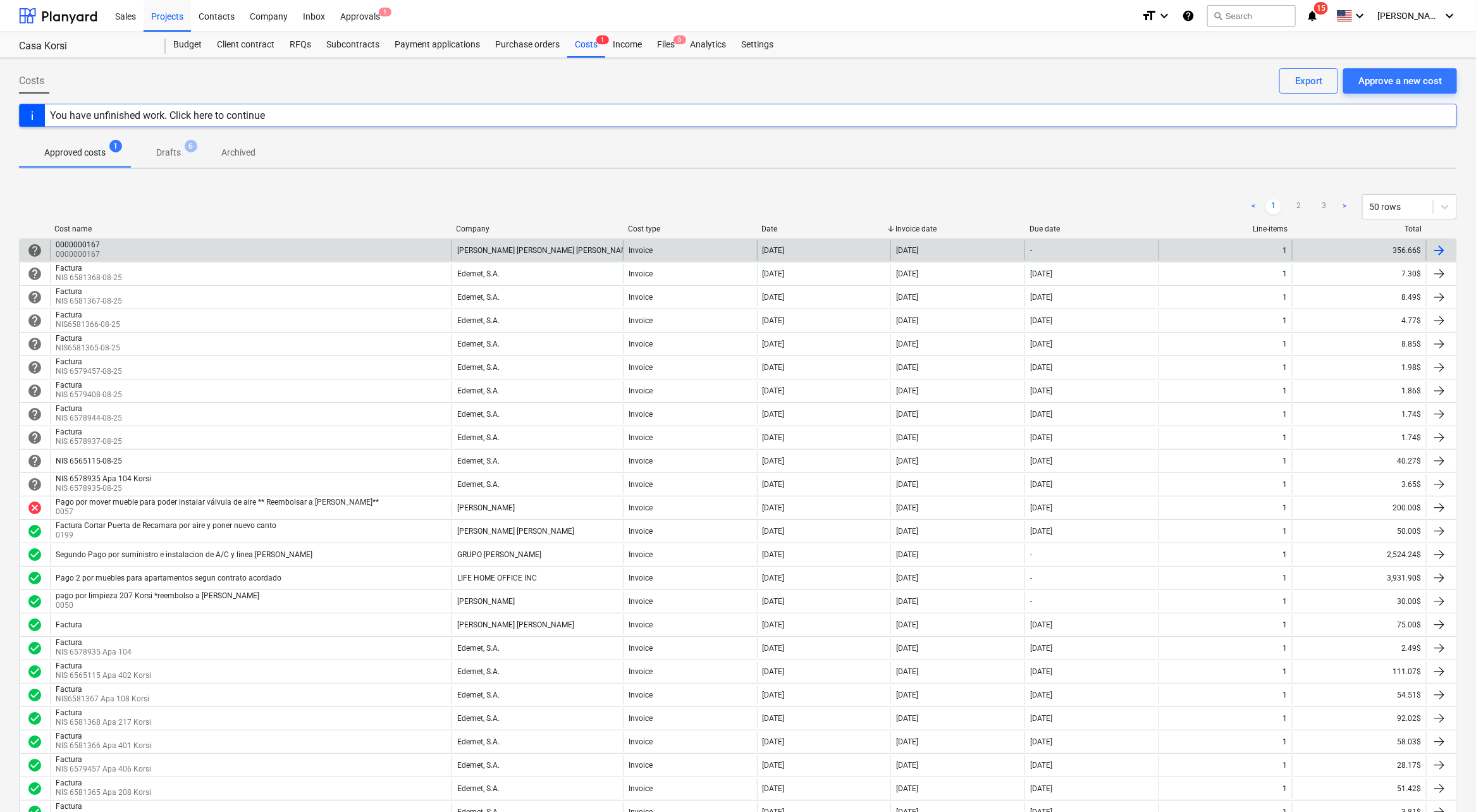
click at [246, 252] on div "0000000167 0000000167" at bounding box center [251, 250] width 402 height 20
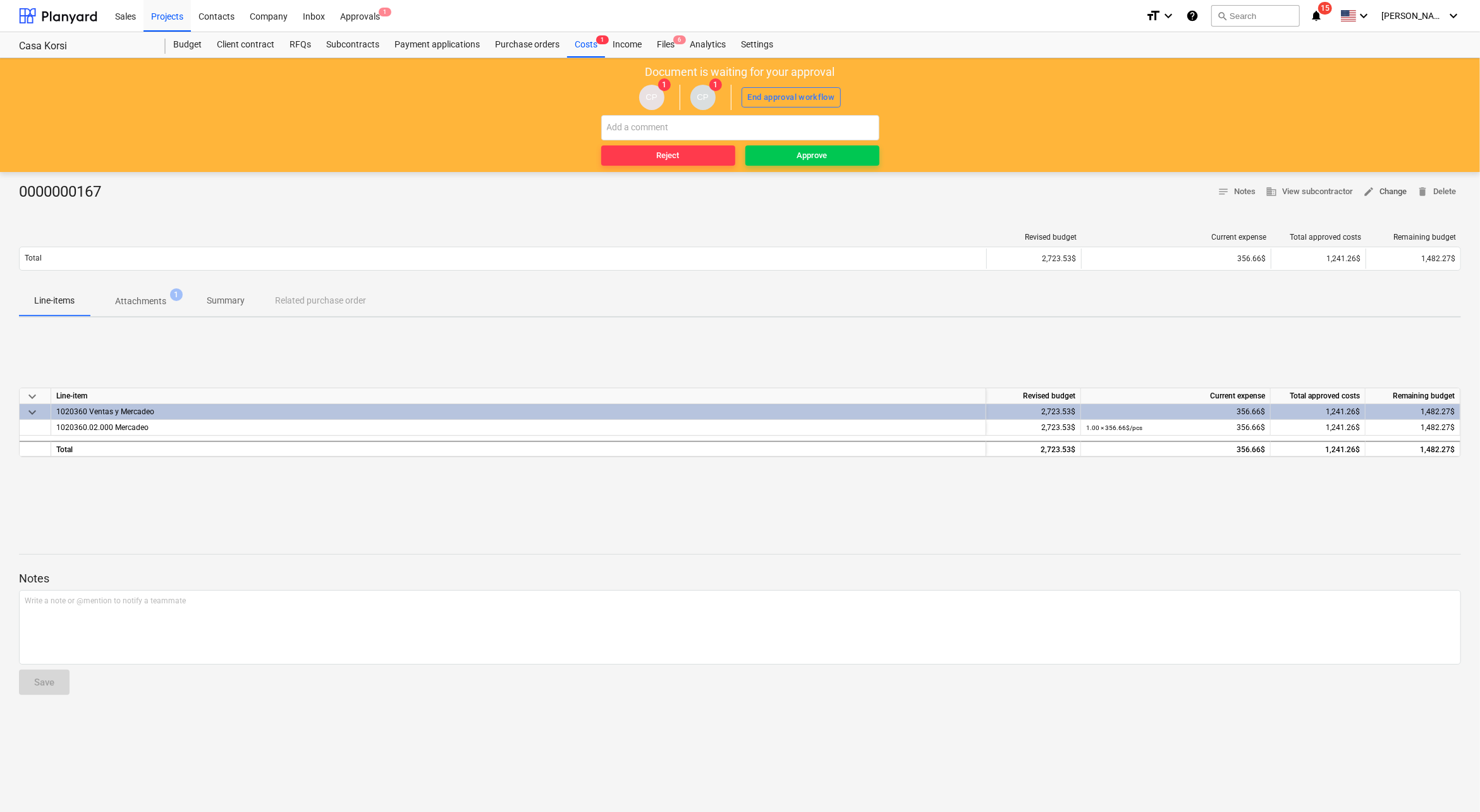
click at [1392, 193] on span "edit Change" at bounding box center [1384, 192] width 44 height 15
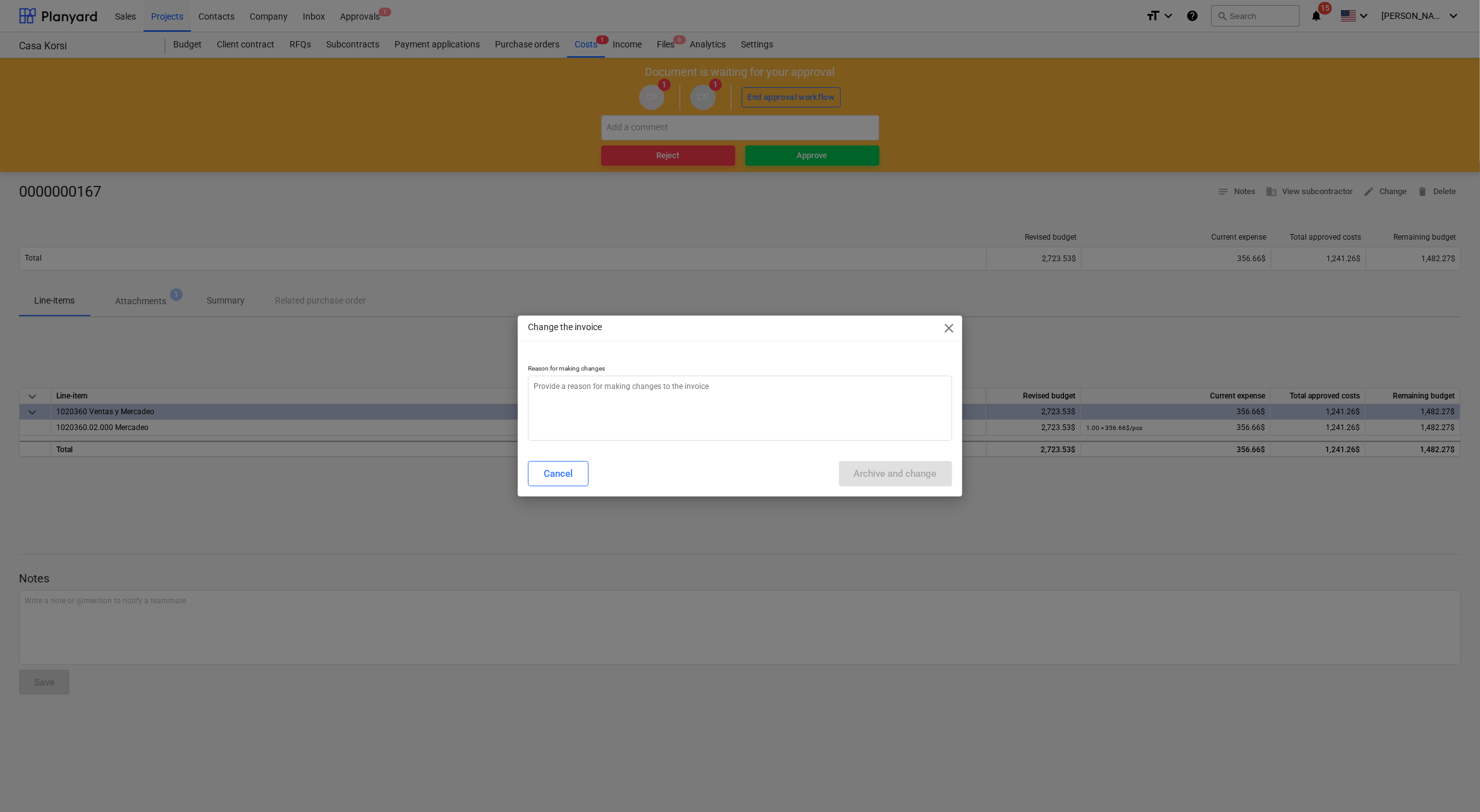
type textarea "x"
click at [647, 389] on textarea at bounding box center [739, 408] width 424 height 65
type textarea "c"
type textarea "x"
type textarea "ca"
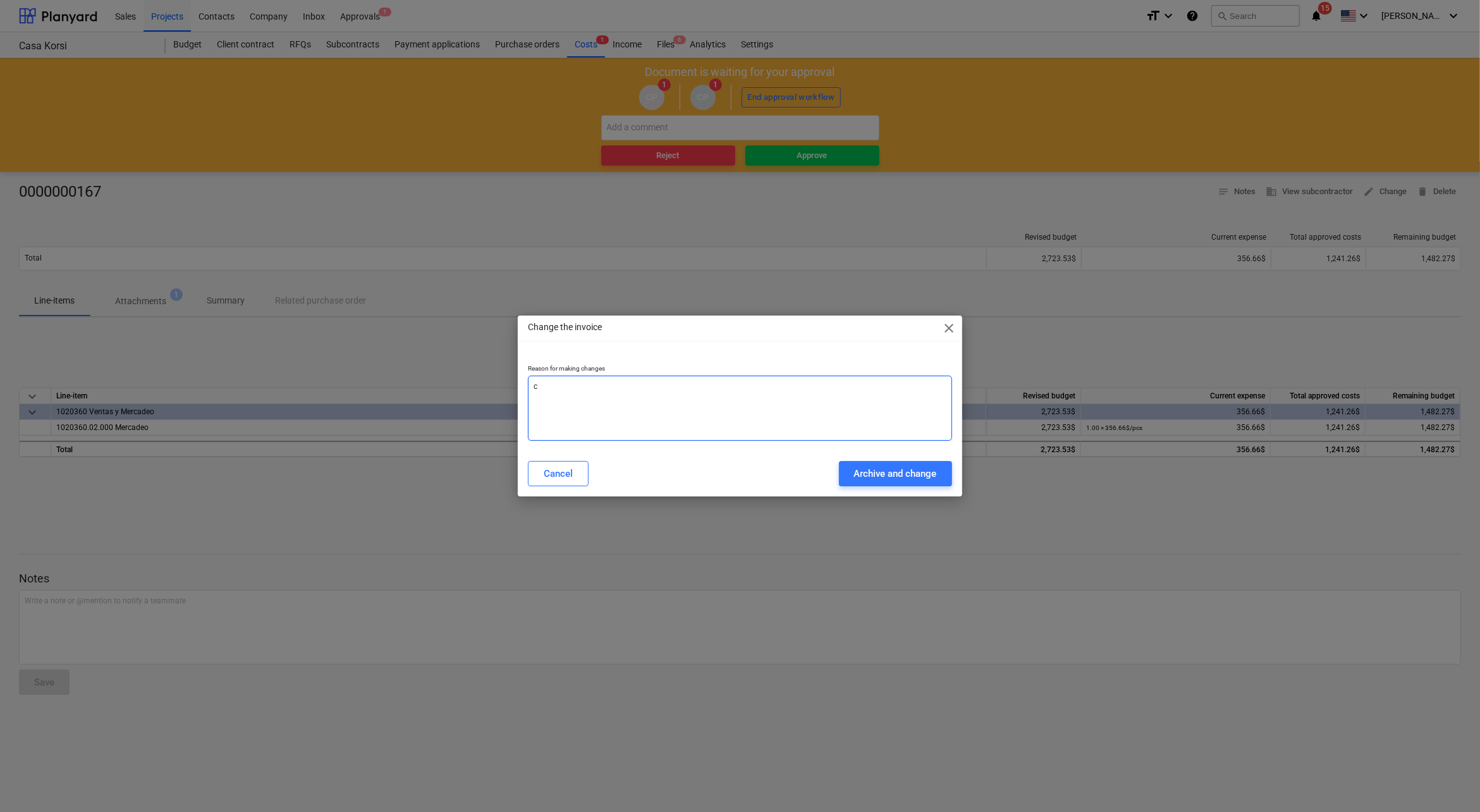
type textarea "x"
type textarea "cam"
type textarea "x"
type textarea "camb"
type textarea "x"
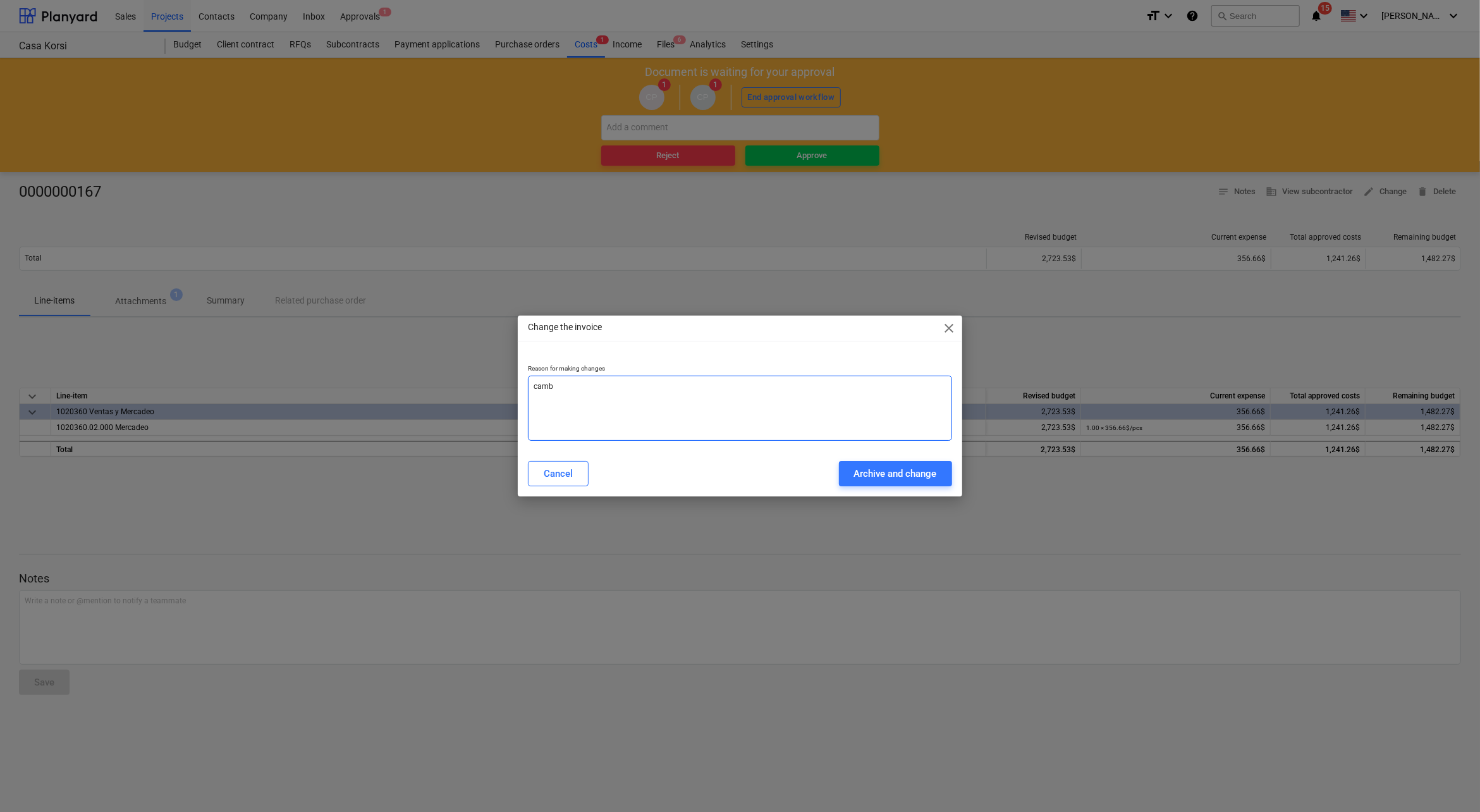
type textarea "cambi"
type textarea "x"
type textarea "cambio"
type textarea "x"
type textarea "cambi"
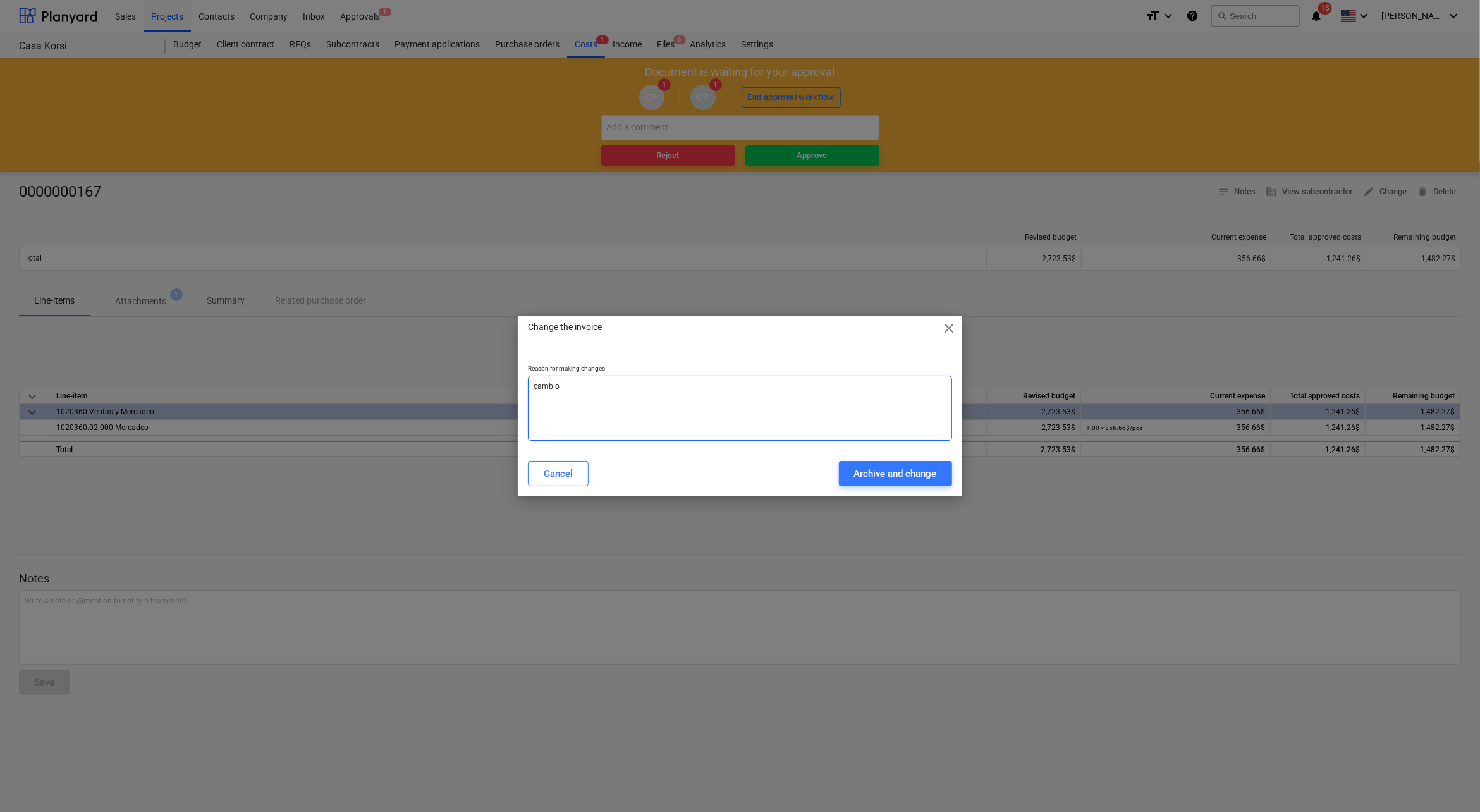
type textarea "x"
type textarea "camb"
type textarea "x"
type textarea "cam"
type textarea "x"
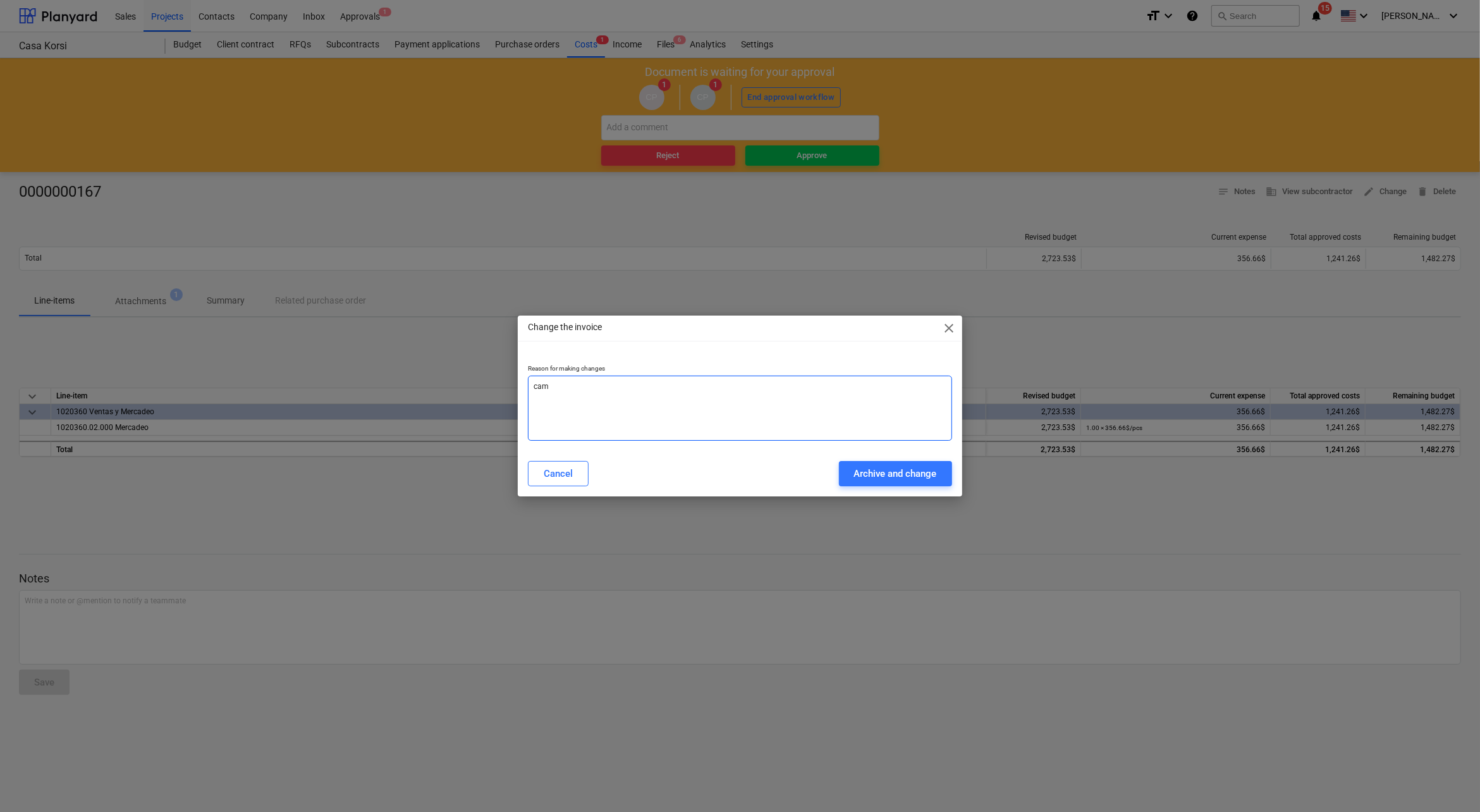
type textarea "camv"
type textarea "x"
type textarea "camvi"
type textarea "x"
type textarea "camvio"
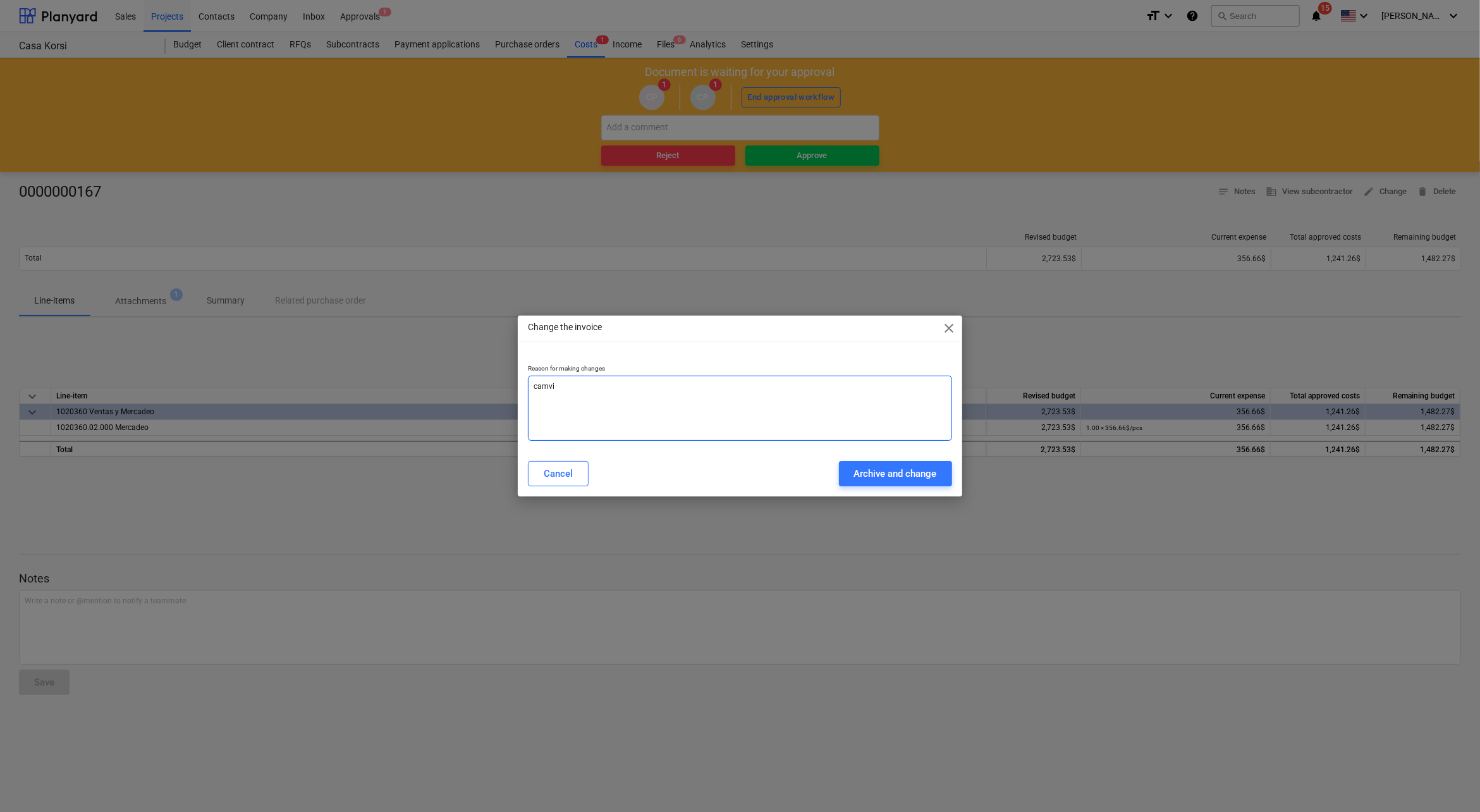
type textarea "x"
type textarea "camvio"
type textarea "x"
type textarea "camvio"
type textarea "x"
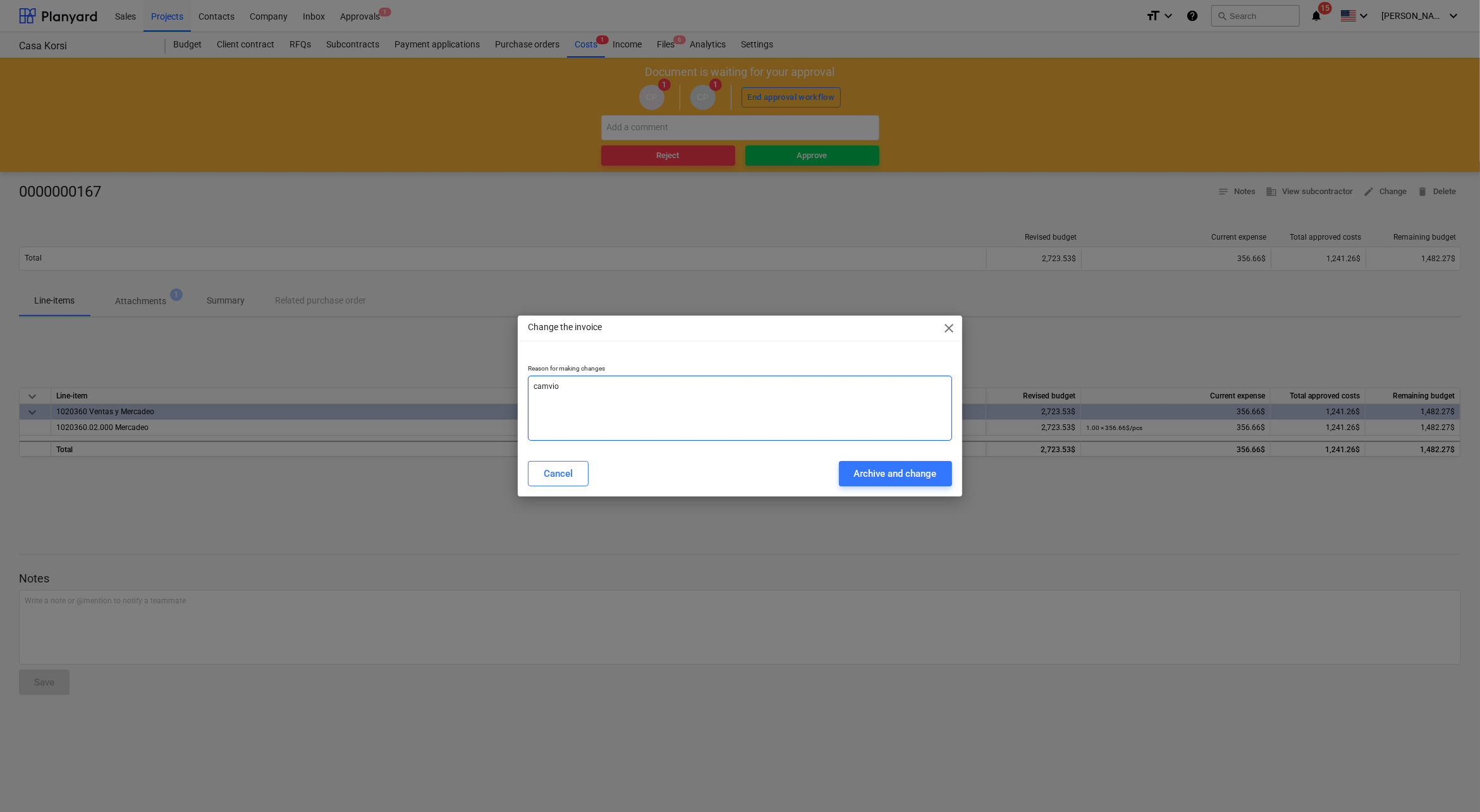
type textarea "camvi"
type textarea "x"
type textarea "camv"
type textarea "x"
type textarea "camvb"
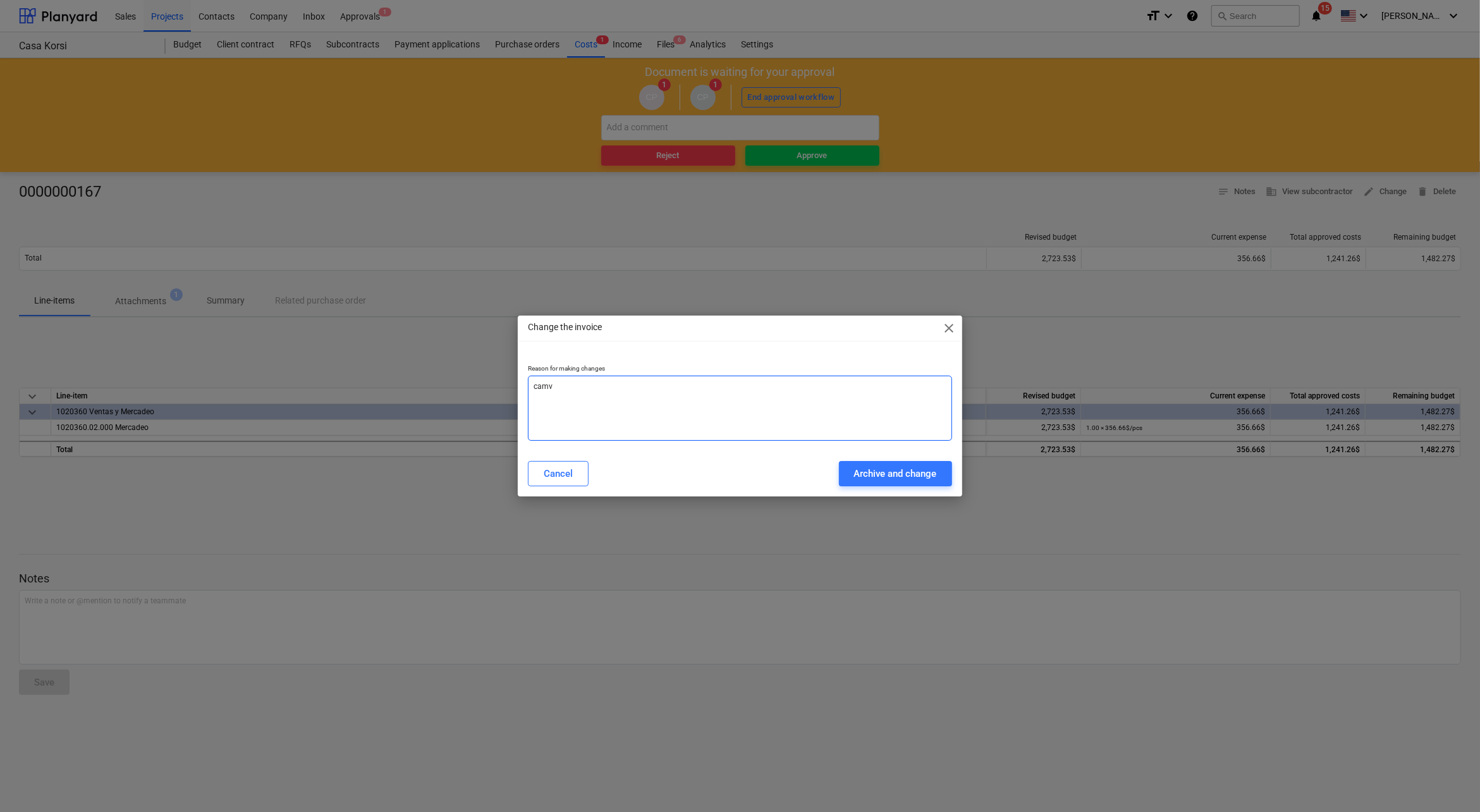
type textarea "x"
type textarea "camv"
type textarea "x"
type textarea "cam"
type textarea "x"
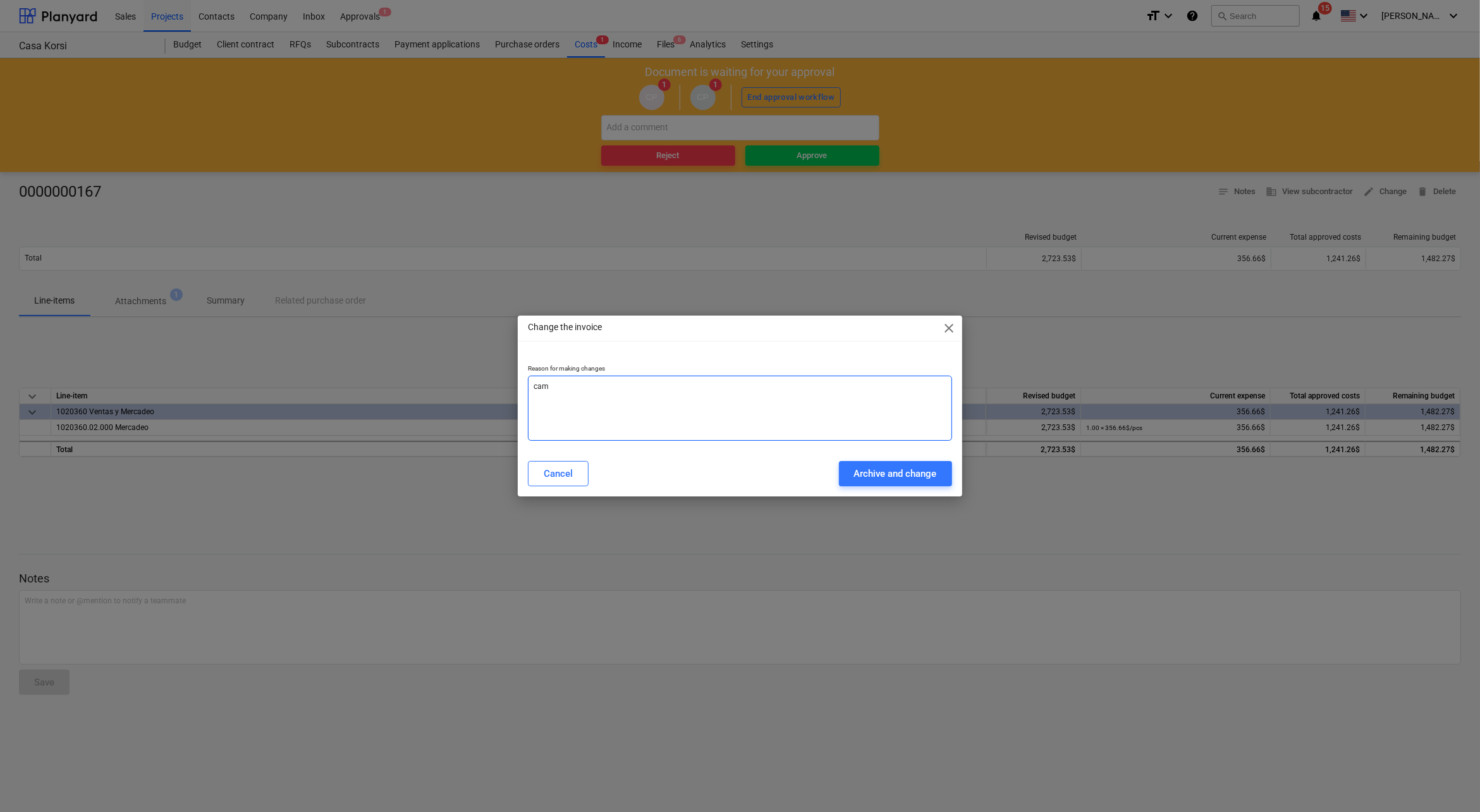
type textarea "camb"
type textarea "x"
type textarea "cambi"
type textarea "x"
type textarea "cambio"
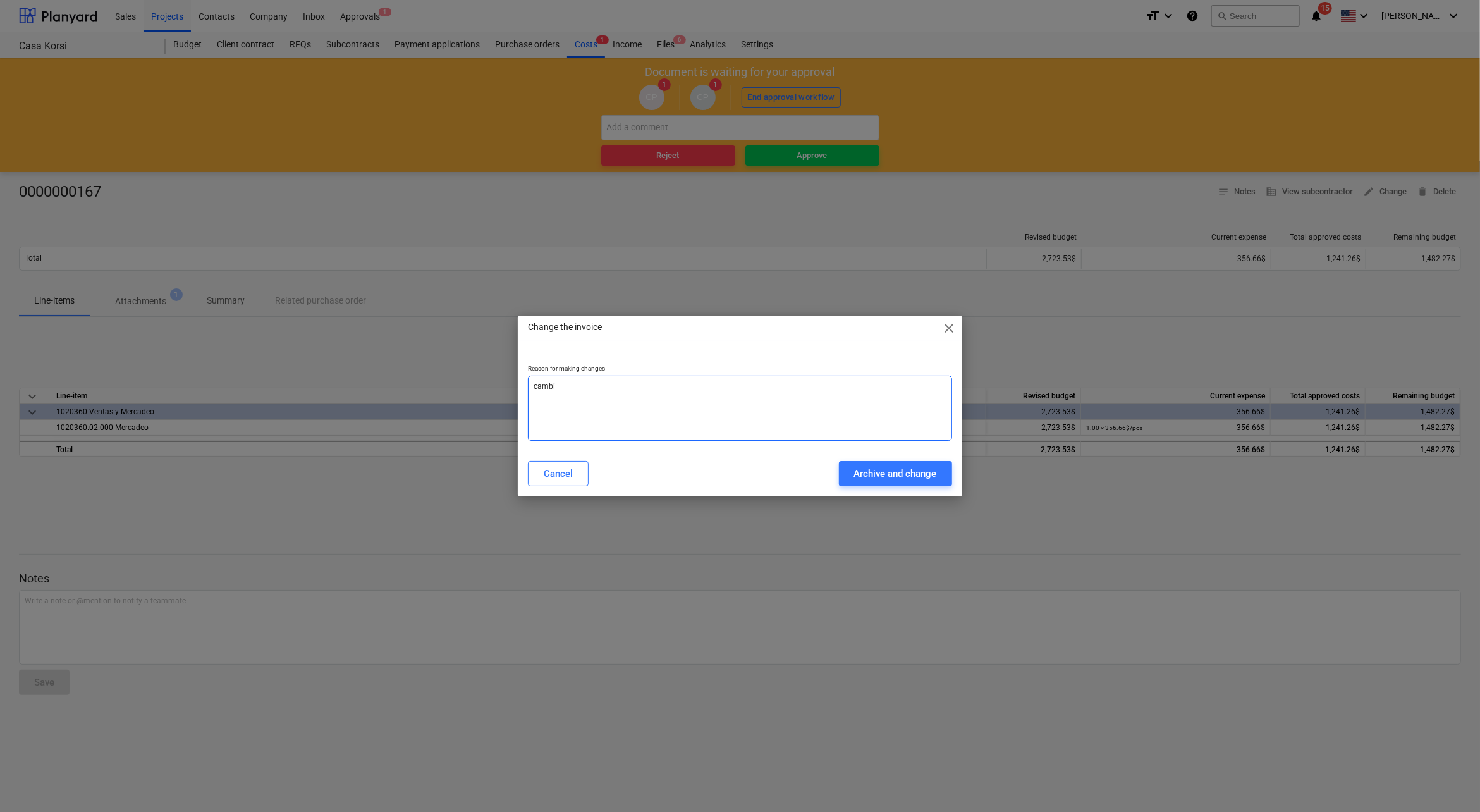
type textarea "x"
type textarea "cambio"
type textarea "x"
type textarea "cambio"
click at [876, 477] on div "Archive and change" at bounding box center [896, 473] width 83 height 16
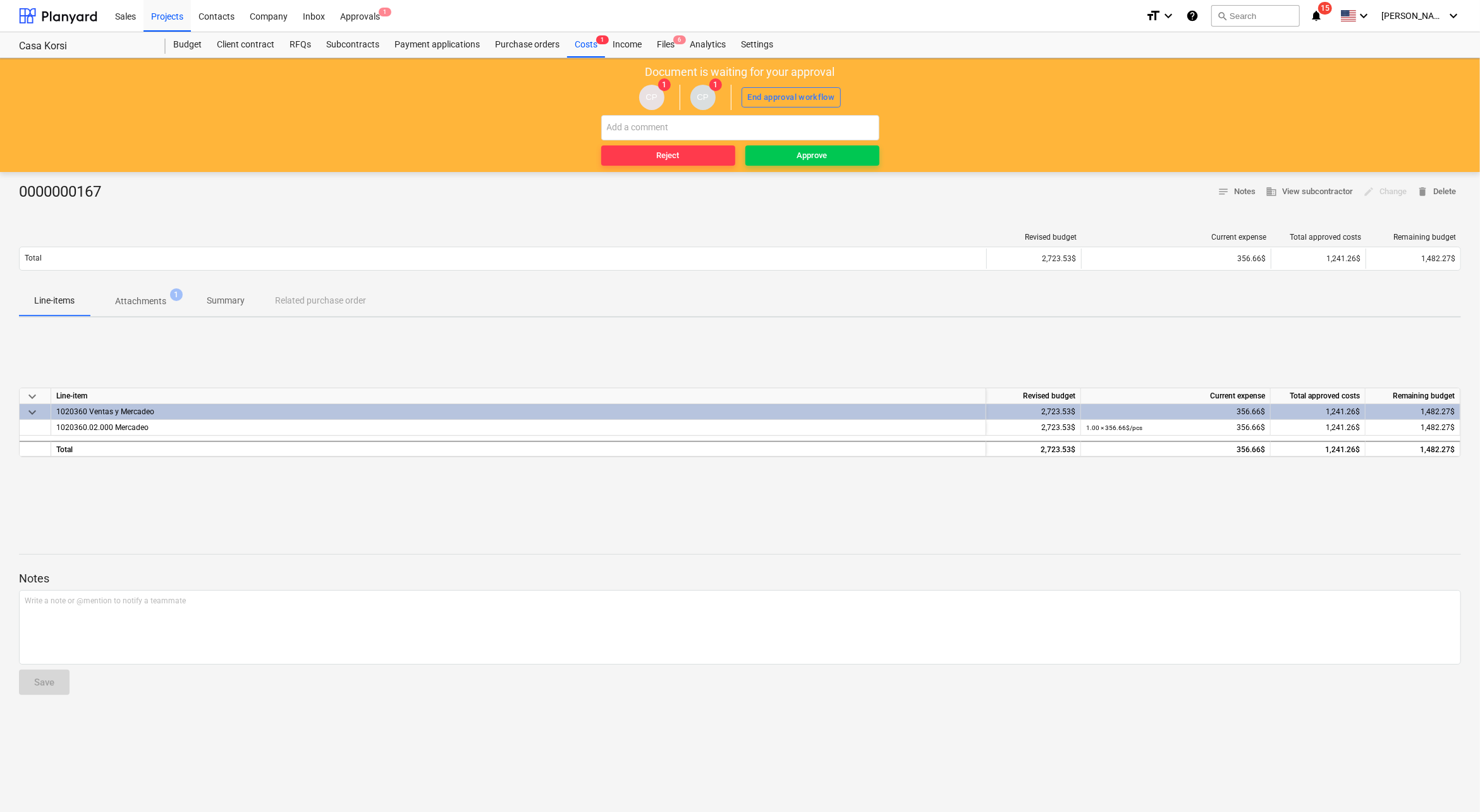
type textarea "x"
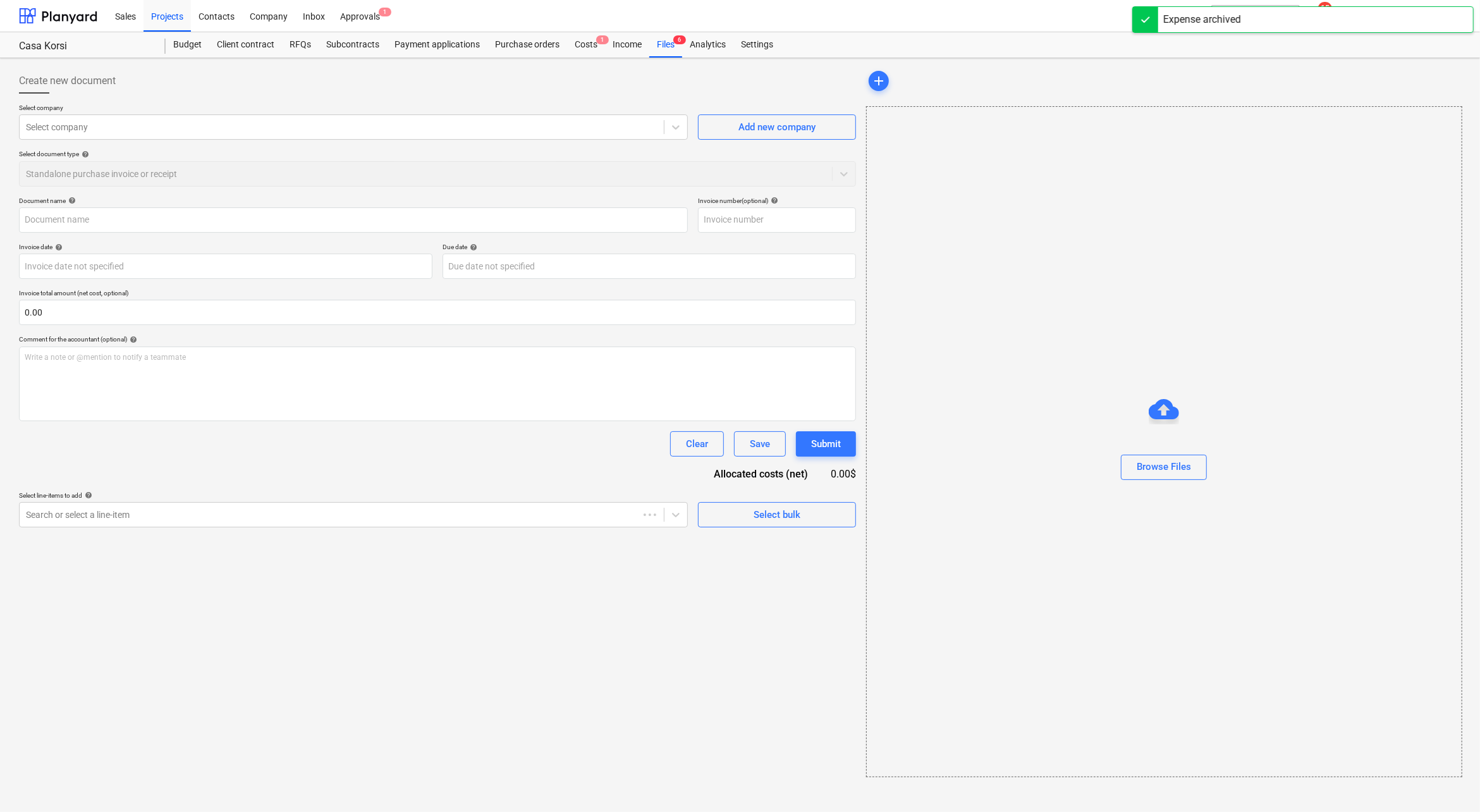
type input "0000000167"
type input "[DATE]"
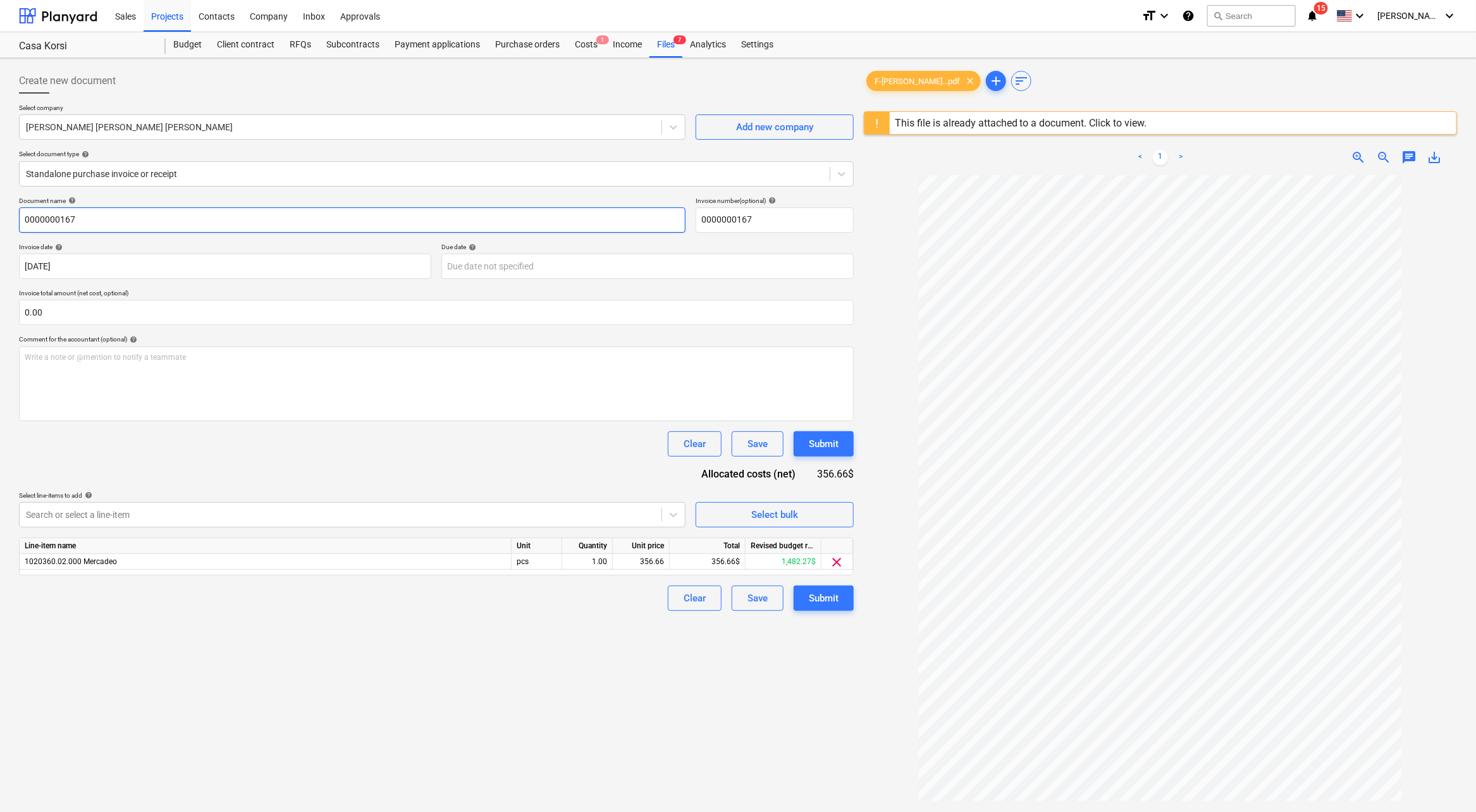
drag, startPoint x: 120, startPoint y: 221, endPoint x: 0, endPoint y: 196, distance: 122.6
click at [0, 196] on div "Create new document Select company [PERSON_NAME] [PERSON_NAME] [PERSON_NAME] Ad…" at bounding box center [738, 509] width 1476 height 903
type input "MANEJO REDES SOCIALES PARA LA QUINCE"
click at [828, 608] on button "Submit" at bounding box center [824, 598] width 60 height 25
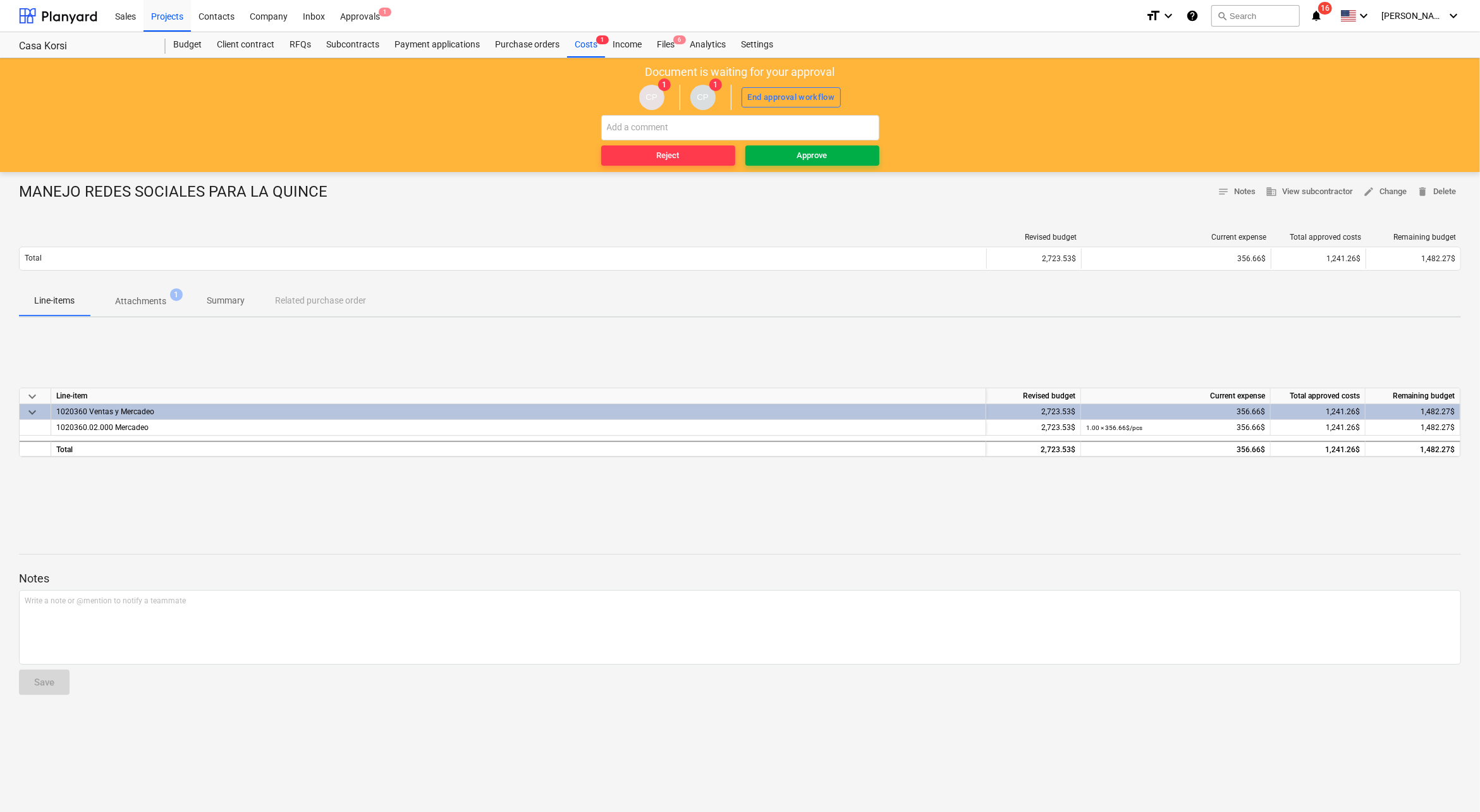
click at [849, 152] on span "Approve" at bounding box center [813, 156] width 124 height 15
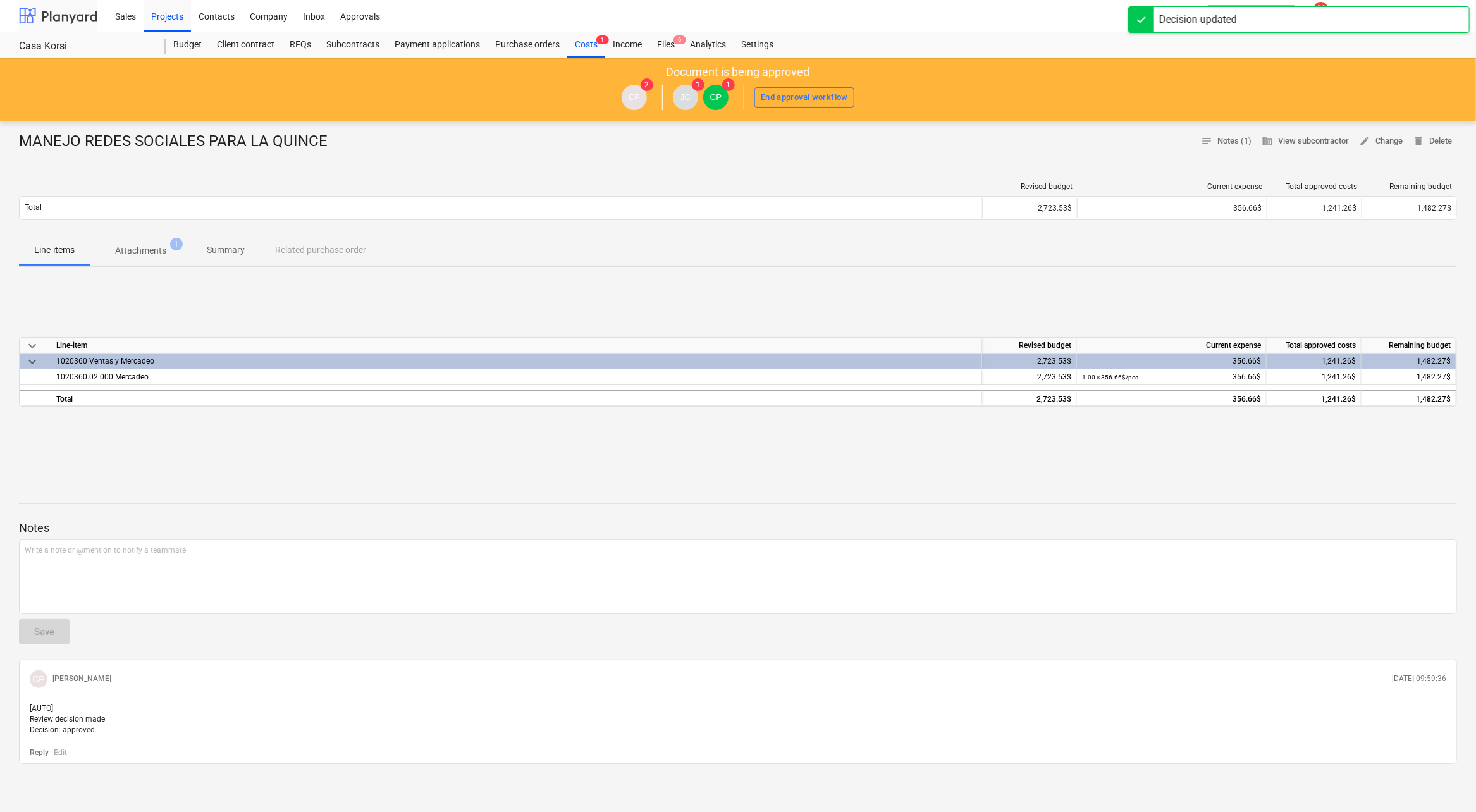
click at [75, 9] on div at bounding box center [58, 15] width 78 height 31
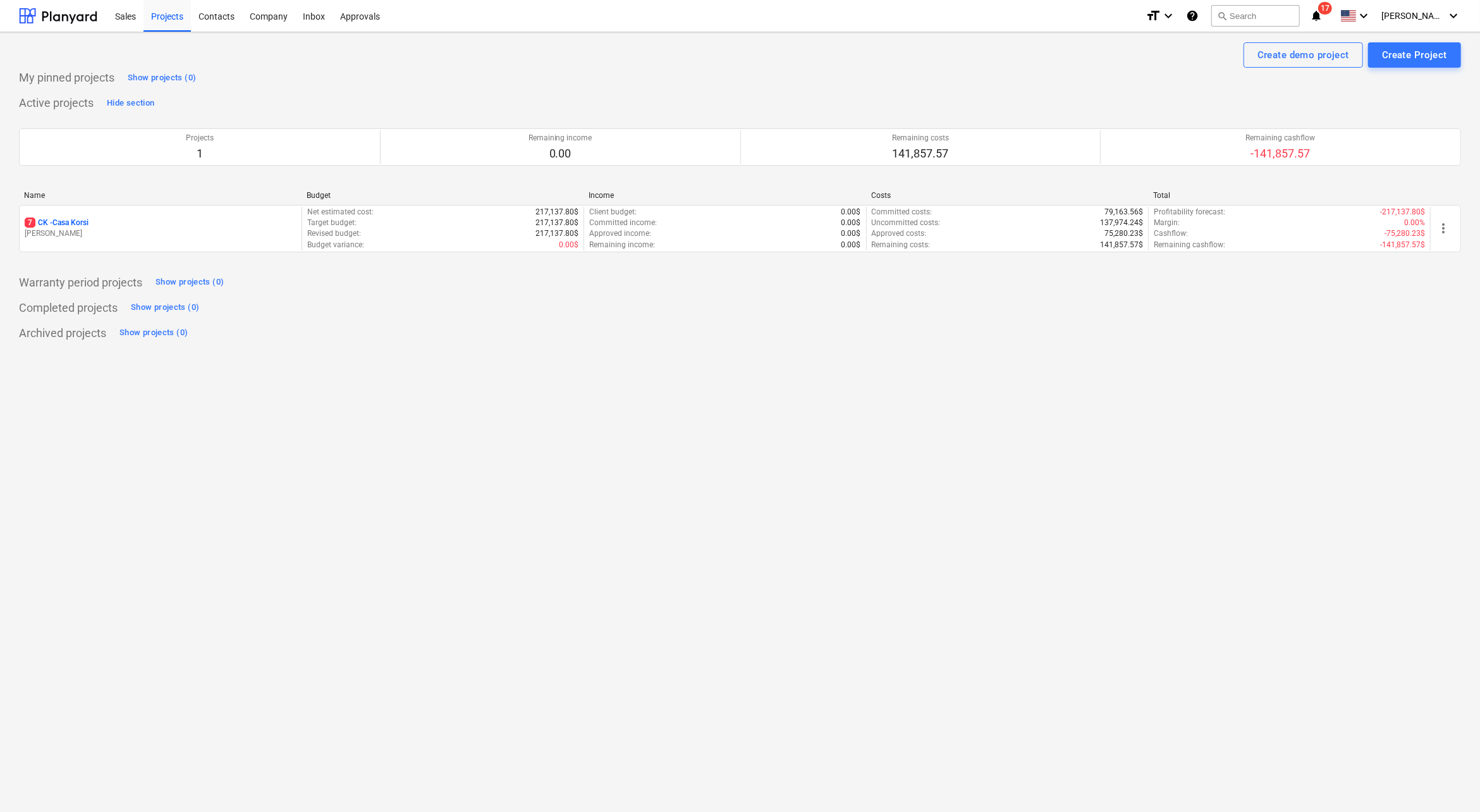
click at [1323, 22] on icon "notifications" at bounding box center [1316, 16] width 13 height 15
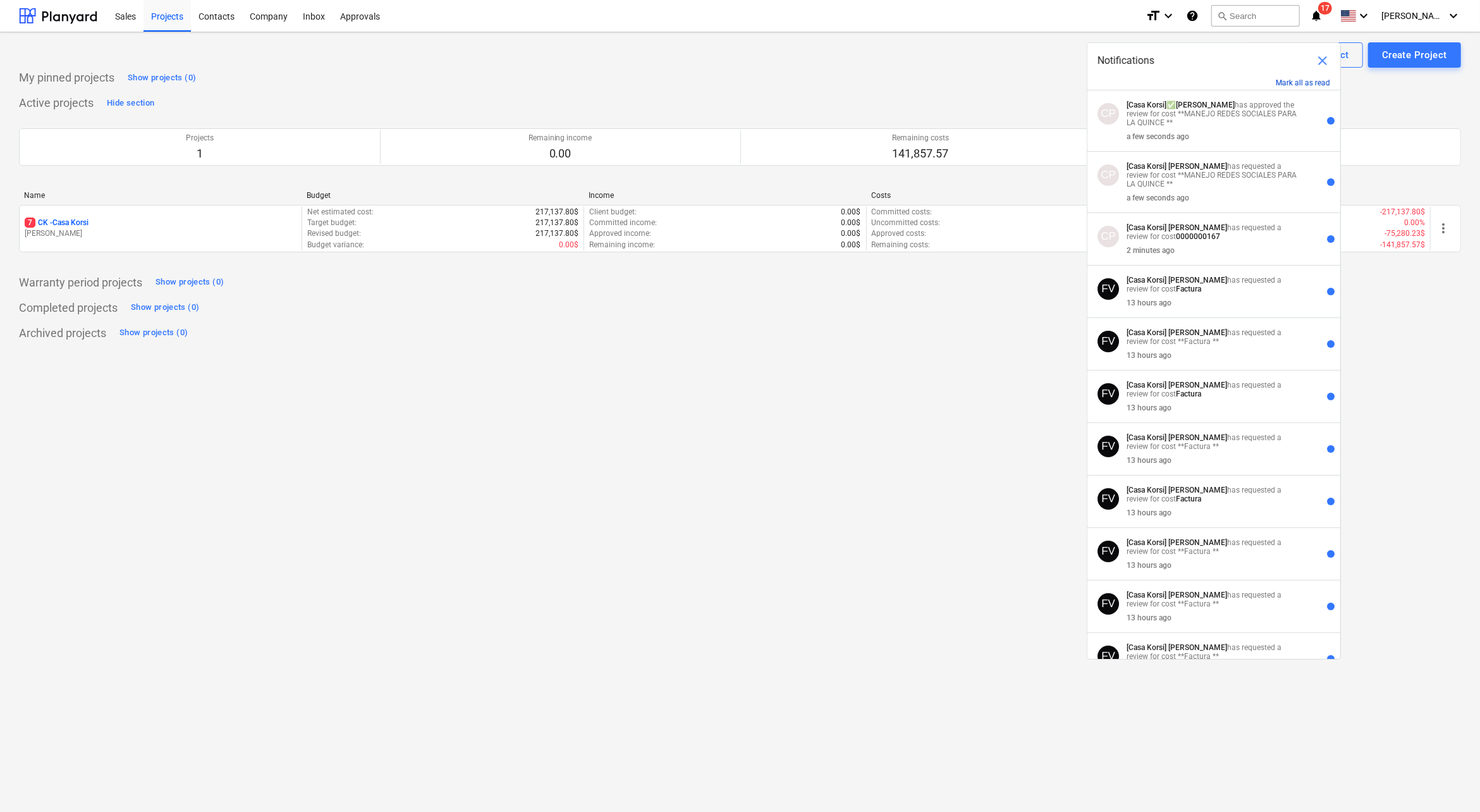
click at [1306, 80] on button "Mark all as read" at bounding box center [1303, 83] width 54 height 9
click at [1429, 20] on span "[PERSON_NAME]" at bounding box center [1413, 15] width 64 height 10
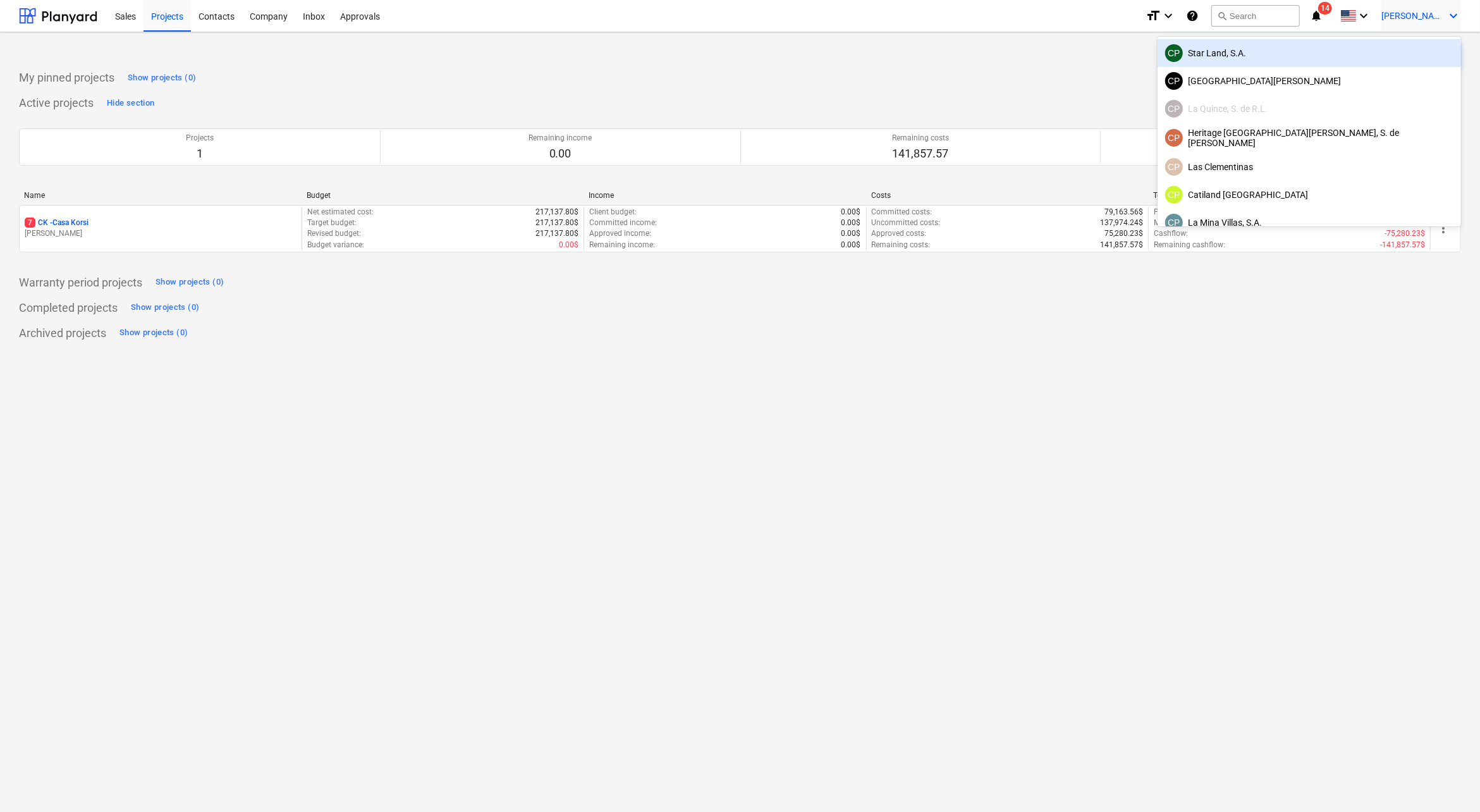
click at [1356, 54] on div "CP Star Land, S.A." at bounding box center [1309, 53] width 288 height 18
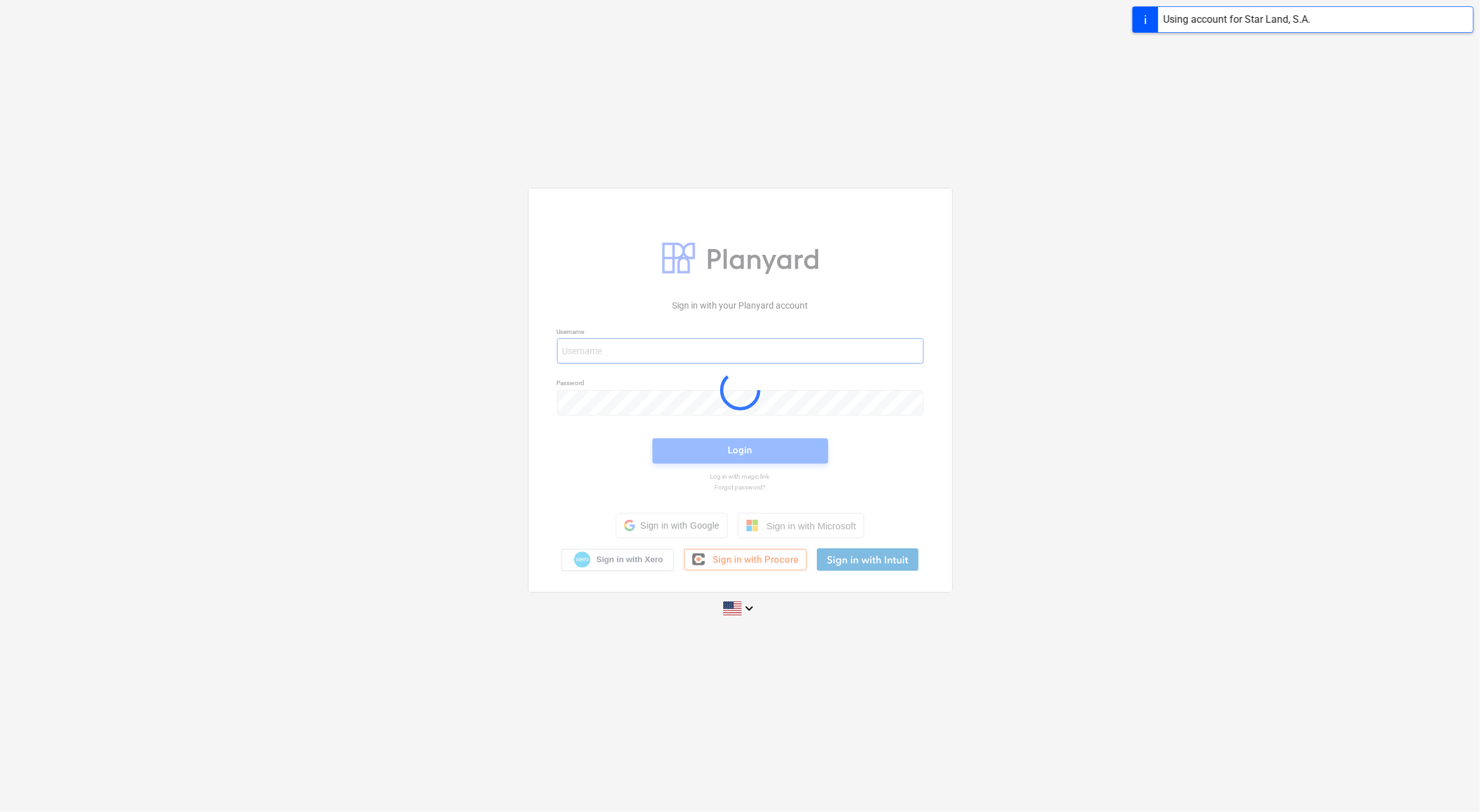
type input "[PERSON_NAME][EMAIL_ADDRESS][DOMAIN_NAME]"
